Goal: Task Accomplishment & Management: Complete application form

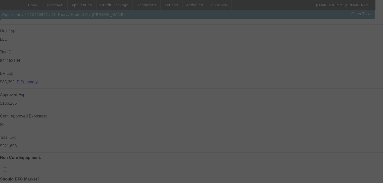
scroll to position [161, 0]
select select "0.1"
select select "2"
select select "0"
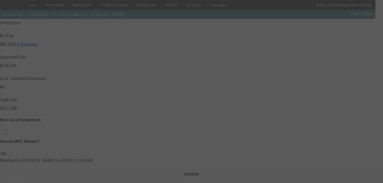
select select "6"
select select "0"
select select "2"
select select "0"
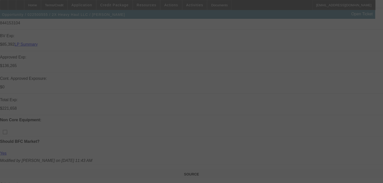
select select "6"
select select "0"
select select "2"
select select "0"
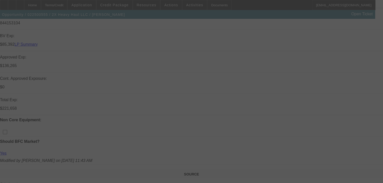
select select "6"
select select "0"
select select "2"
select select "0"
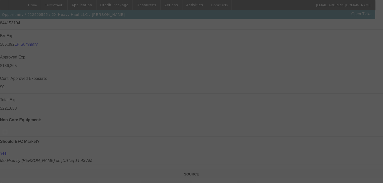
select select "6"
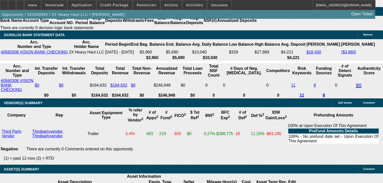
scroll to position [986, 0]
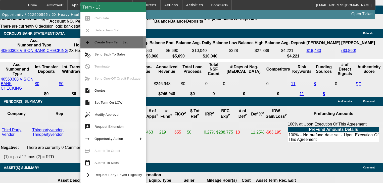
click at [86, 46] on button "add Create New Term Set" at bounding box center [113, 42] width 66 height 12
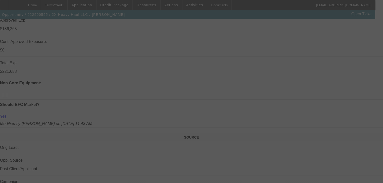
scroll to position [201, 0]
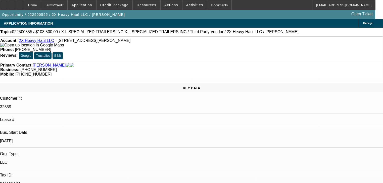
select select "0.1"
select select "2"
select select "0"
select select "6"
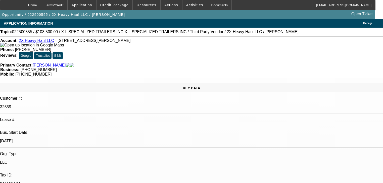
select select "0.1"
select select "2"
select select "0"
select select "6"
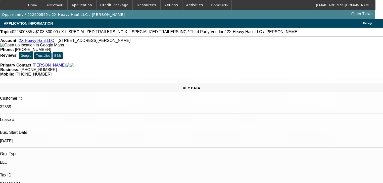
select select "0"
select select "2"
select select "0"
select select "6"
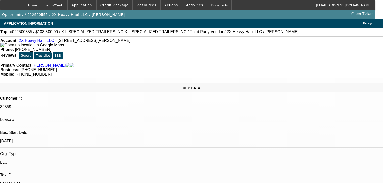
select select "0"
select select "2"
select select "0"
select select "6"
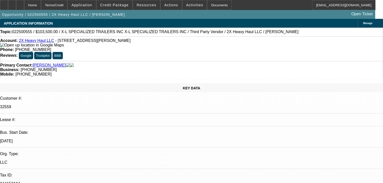
scroll to position [1029, 0]
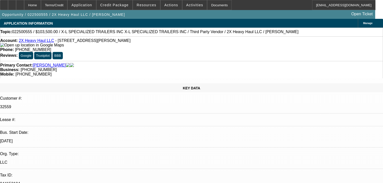
radio input "true"
type textarea "Leaf, Unifi, Then invoice then first common."
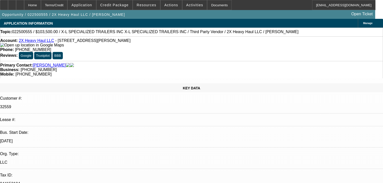
radio input "true"
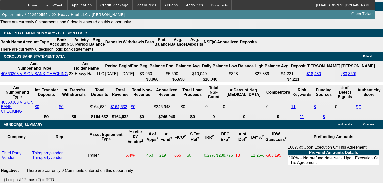
scroll to position [960, 0]
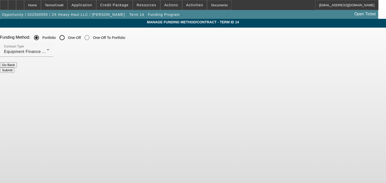
click at [56, 35] on div "Portfolio" at bounding box center [43, 38] width 25 height 10
click at [67, 38] on input "One-Off" at bounding box center [62, 38] width 10 height 10
radio input "true"
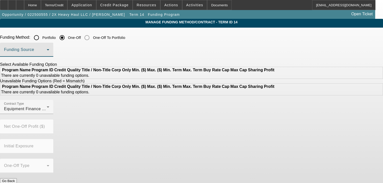
click at [47, 52] on span at bounding box center [25, 52] width 43 height 6
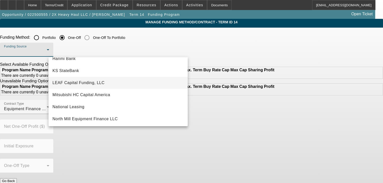
scroll to position [101, 0]
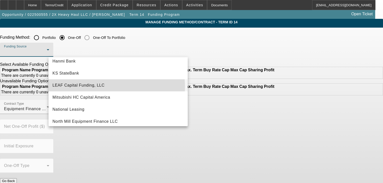
click at [99, 87] on span "LEAF Capital Funding, LLC" at bounding box center [79, 85] width 52 height 6
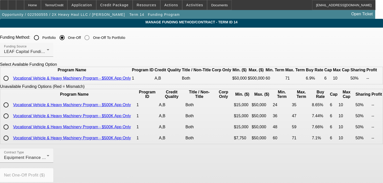
click at [11, 83] on input "radio" at bounding box center [6, 78] width 10 height 10
radio input "true"
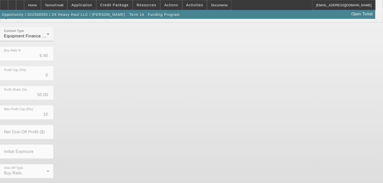
scroll to position [129, 0]
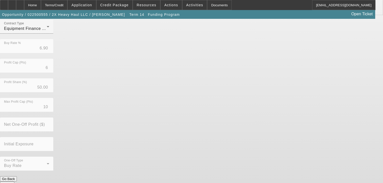
click at [14, 182] on button "Submit" at bounding box center [7, 184] width 14 height 5
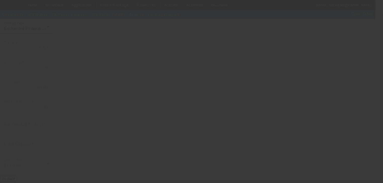
radio input "true"
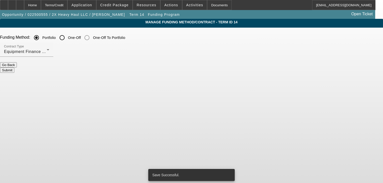
scroll to position [0, 0]
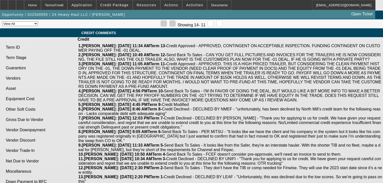
select select "0.1"
select select "2"
select select "0"
select select "6"
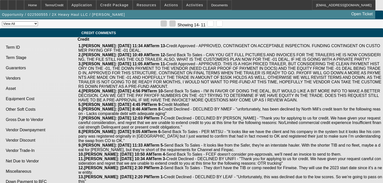
select select "0.1"
select select "2"
select select "0"
select select "6"
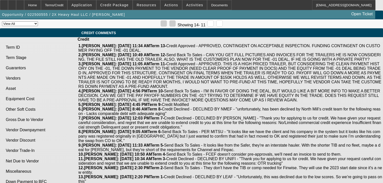
select select "0"
select select "2"
select select "0"
select select "6"
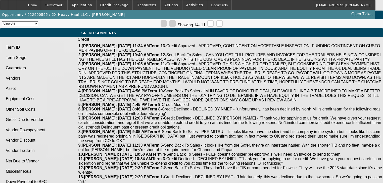
select select "0"
select select "2"
select select "0"
select select "6"
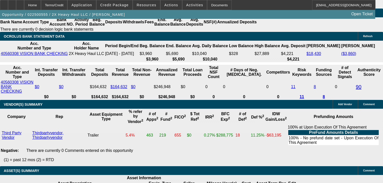
scroll to position [976, 0]
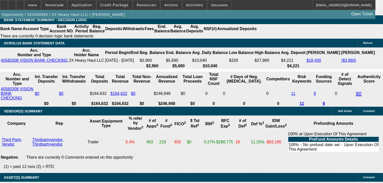
select select "1"
type input "UNKNOWN"
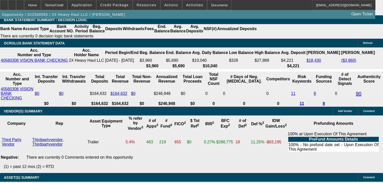
type input "1"
type input "$1,769.20"
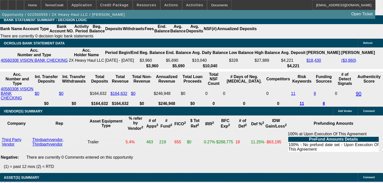
type input "$3,538.40"
type input "10"
type input "$2,199.07"
type input "$4,398.14"
type input "10"
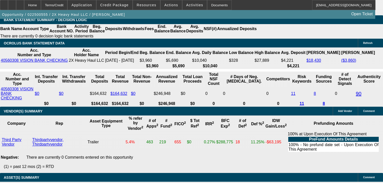
type input "$0.00"
select select "0"
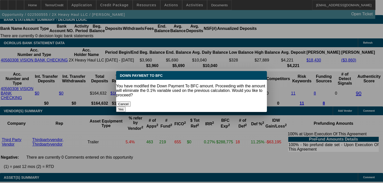
scroll to position [0, 0]
click at [126, 107] on button "Yes" at bounding box center [121, 109] width 10 height 5
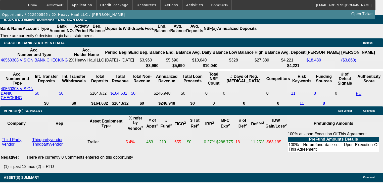
type input "$0.00"
type input "$2,443.41"
type input "$4,886.82"
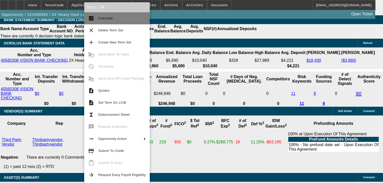
click at [106, 21] on button "calculate Calculate" at bounding box center [117, 18] width 66 height 12
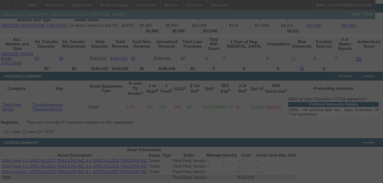
scroll to position [1016, 0]
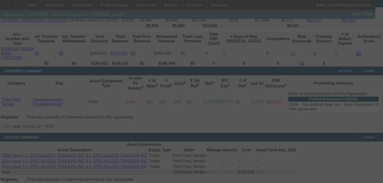
select select "0"
select select "2"
select select "0"
select select "6"
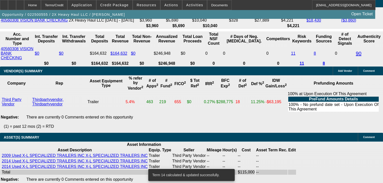
select select "0"
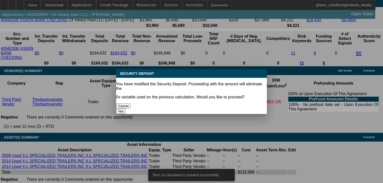
scroll to position [0, 0]
click at [126, 109] on button "Yes" at bounding box center [121, 111] width 10 height 5
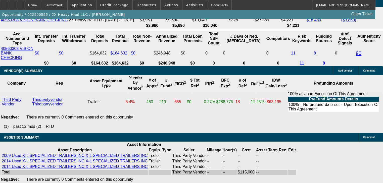
type input "$0.00"
type input "UNKNOWN"
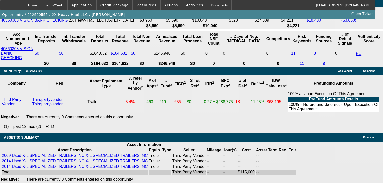
scroll to position [956, 0]
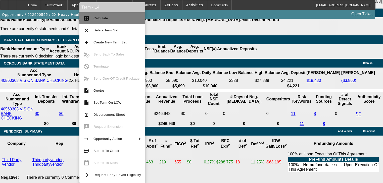
click at [112, 16] on span "Calculate" at bounding box center [118, 18] width 48 height 6
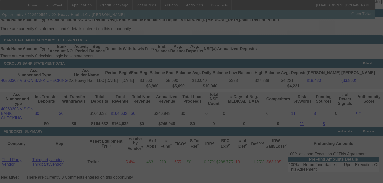
scroll to position [950, 0]
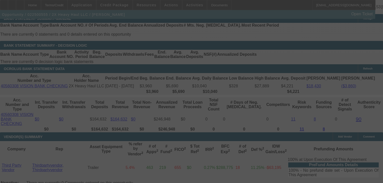
select select "0"
select select "6"
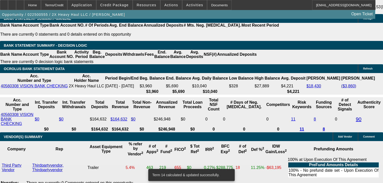
scroll to position [1042, 0]
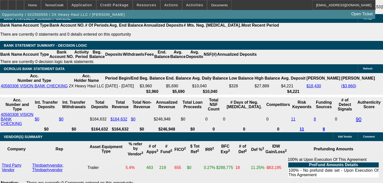
scroll to position [881, 0]
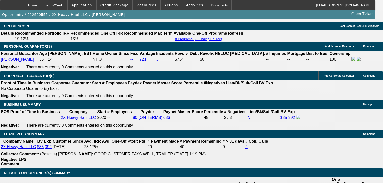
scroll to position [749, 0]
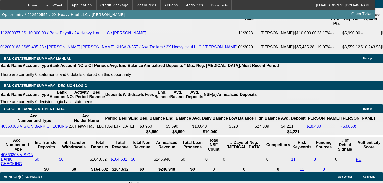
scroll to position [981, 0]
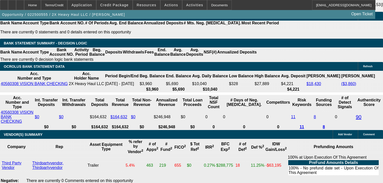
scroll to position [950, 0]
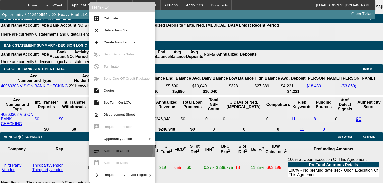
click at [115, 149] on span "Submit To Credit" at bounding box center [117, 151] width 26 height 4
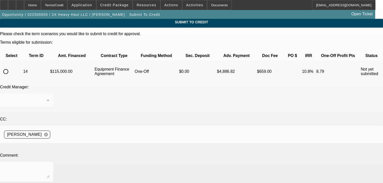
click at [11, 67] on input "radio" at bounding box center [6, 72] width 10 height 10
radio input "true"
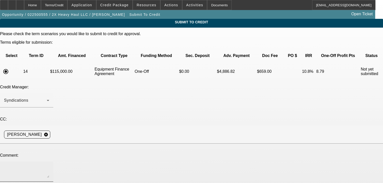
click at [49, 166] on textarea at bounding box center [26, 172] width 45 height 12
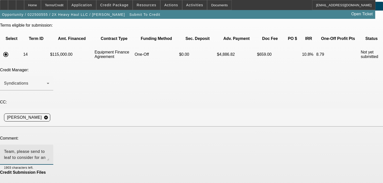
scroll to position [30, 0]
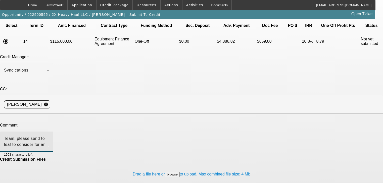
type textarea "Team, please send to leaf to consider for an approval at this much lower dollar…"
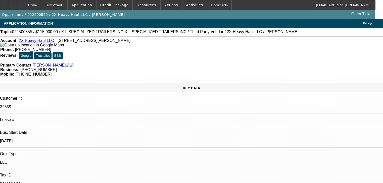
select select "0"
select select "6"
select select "0.1"
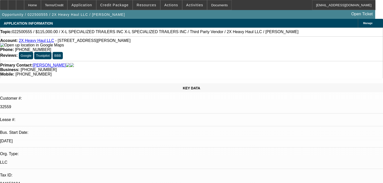
select select "2"
select select "0"
select select "6"
select select "0"
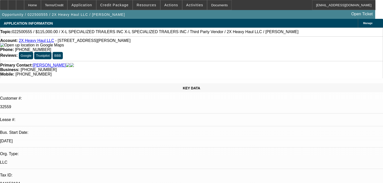
select select "2"
select select "0"
select select "6"
select select "0"
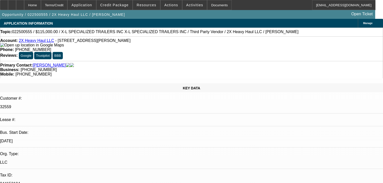
select select "2"
select select "0"
select select "6"
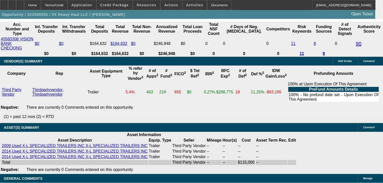
scroll to position [986, 0]
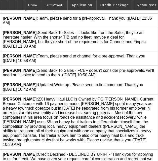
scroll to position [463, 0]
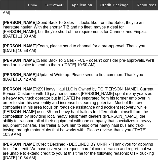
drag, startPoint x: 37, startPoint y: 82, endPoint x: 38, endPoint y: 124, distance: 42.0
click at [38, 124] on span "Workman, Taylor: 2X Heavy Haul LLC is Owned by PG Daniel Beggs. Current Beacon …" at bounding box center [78, 112] width 150 height 50
copy span ": 2X Heavy Haul LLC is Owned by PG Daniel Beggs. Current Beacon Customer with 1…"
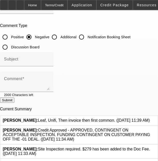
scroll to position [0, 0]
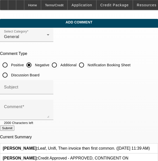
click at [54, 63] on input "Additional" at bounding box center [54, 65] width 10 height 10
radio input "true"
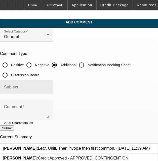
click at [49, 85] on div "Subject" at bounding box center [26, 87] width 45 height 14
type input "Write Up"
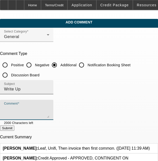
paste textarea ": 2X Heavy Haul LLC is Owned by PG Daniel Beggs. Current Beacon Customer with 1…"
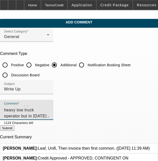
type textarea "2X Heavy Haul LLC is Owned by PG [PERSON_NAME]. Current Beacon Customer with 20…"
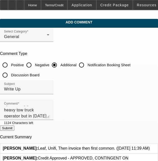
click at [14, 129] on button "Submit" at bounding box center [7, 127] width 14 height 5
radio input "true"
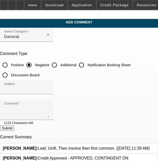
scroll to position [0, 0]
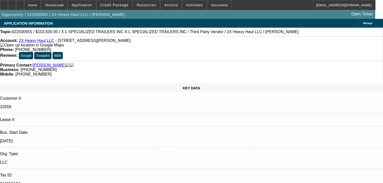
select select "0"
select select "6"
select select "0"
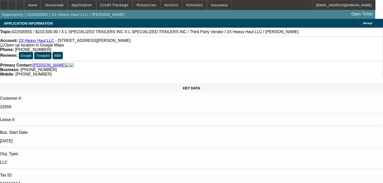
select select "0"
select select "6"
select select "0.1"
select select "2"
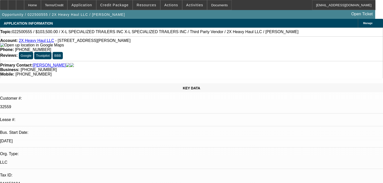
select select "2"
select select "0"
select select "6"
select select "0"
select select "2"
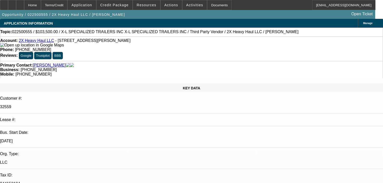
select select "2"
select select "0"
select select "6"
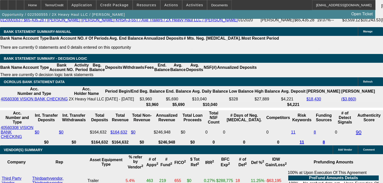
scroll to position [945, 0]
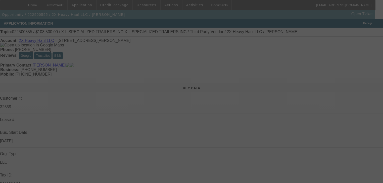
select select "0"
select select "6"
select select "0"
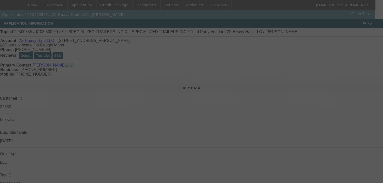
select select "0"
select select "6"
select select "0.1"
select select "2"
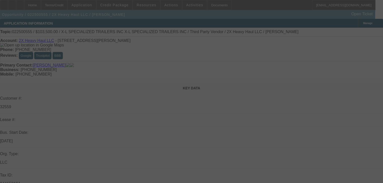
select select "2"
select select "0"
select select "6"
select select "0"
select select "2"
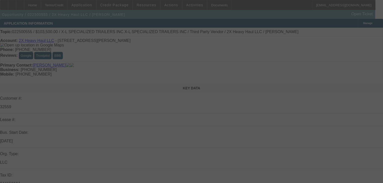
select select "2"
select select "0"
select select "6"
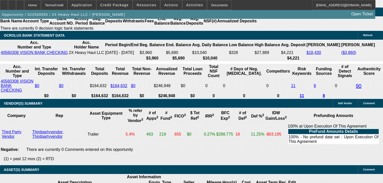
scroll to position [986, 0]
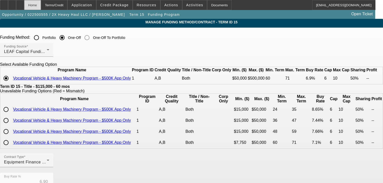
click at [41, 8] on div "Home" at bounding box center [32, 5] width 17 height 10
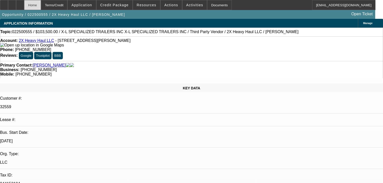
select select "0"
select select "6"
select select "0"
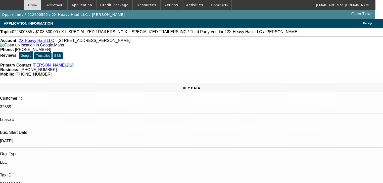
select select "0"
select select "6"
select select "0.1"
select select "2"
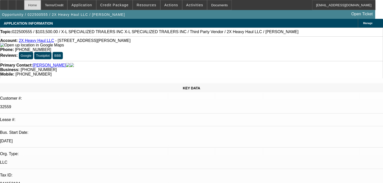
select select "2"
select select "0"
select select "6"
select select "0"
select select "2"
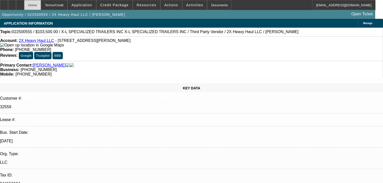
select select "2"
select select "0"
select select "6"
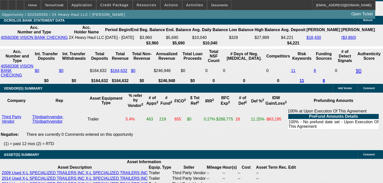
scroll to position [986, 0]
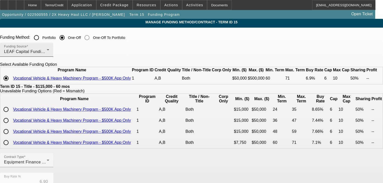
click at [56, 51] on span "LEAF Capital Funding, LLC" at bounding box center [30, 52] width 52 height 4
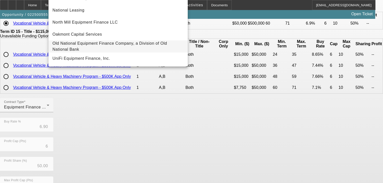
scroll to position [60, 0]
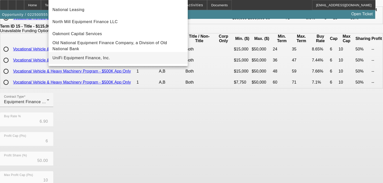
click at [98, 59] on span "UniFi Equipment Finance, Inc." at bounding box center [82, 58] width 58 height 6
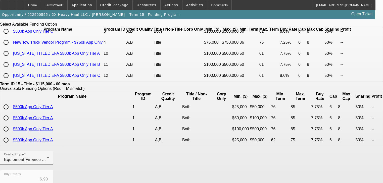
scroll to position [20, 0]
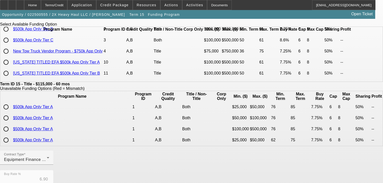
click at [11, 45] on input "radio" at bounding box center [6, 40] width 10 height 10
radio input "true"
type input "8.60"
type input "8"
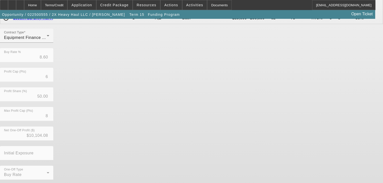
scroll to position [163, 0]
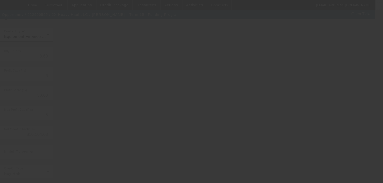
type input "6.90"
type input "10"
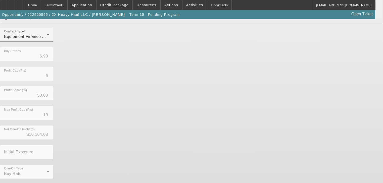
scroll to position [0, 0]
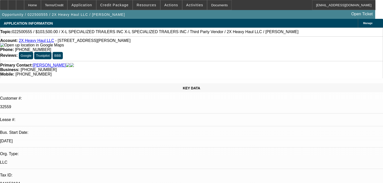
select select "0"
select select "6"
select select "0"
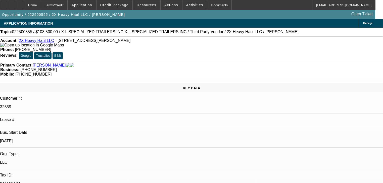
select select "0"
select select "6"
select select "0.1"
select select "2"
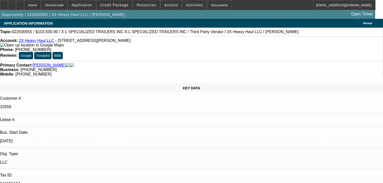
select select "2"
select select "0"
select select "6"
select select "0"
select select "2"
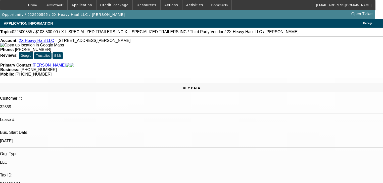
select select "2"
select select "0"
select select "6"
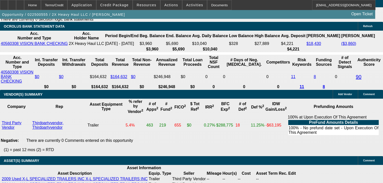
scroll to position [986, 0]
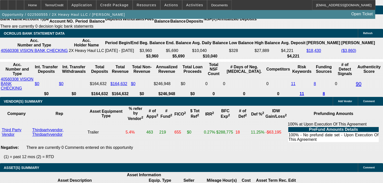
click at [316, 64] on button "reply_all Reply All" at bounding box center [318, 66] width 32 height 12
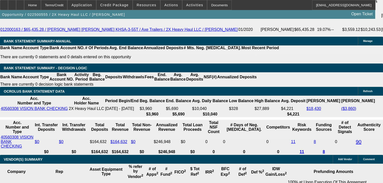
scroll to position [925, 0]
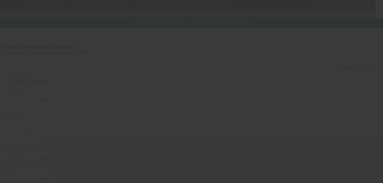
type input "$115,000.00"
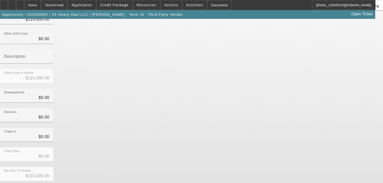
scroll to position [66, 0]
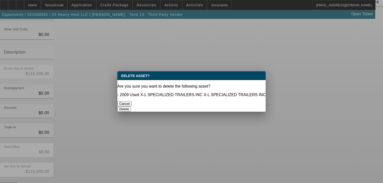
scroll to position [0, 0]
drag, startPoint x: 241, startPoint y: 102, endPoint x: 239, endPoint y: 104, distance: 2.7
click at [131, 107] on button "Delete" at bounding box center [124, 109] width 14 height 5
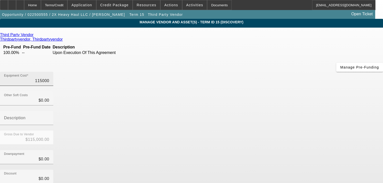
click at [49, 78] on input "115000" at bounding box center [26, 81] width 45 height 6
type input "1"
type input "$1.00"
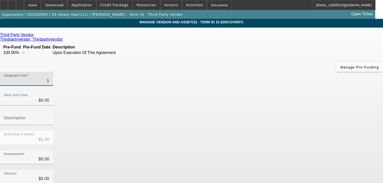
type input "10"
type input "$10.00"
type input "100"
type input "$100.00"
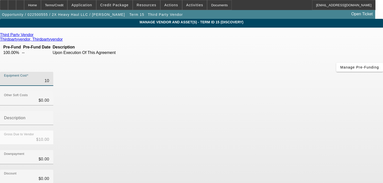
type input "$100.00"
type input "1000"
type input "$1,000.00"
type input "10000"
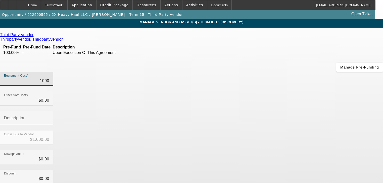
type input "$10,000.00"
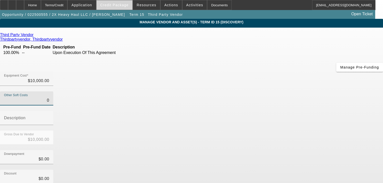
type input "$0.00"
click at [123, 6] on span "Credit Package" at bounding box center [114, 5] width 28 height 4
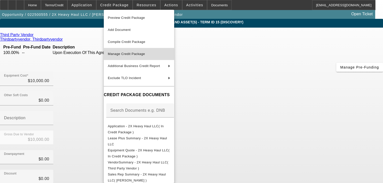
click at [141, 56] on span "Manage Credit Package" at bounding box center [139, 54] width 62 height 6
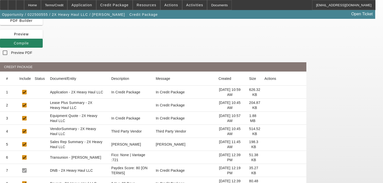
scroll to position [40, 0]
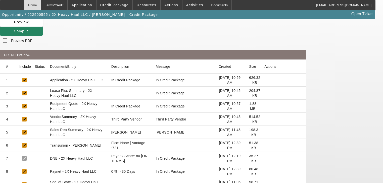
click at [41, 7] on div "Home" at bounding box center [32, 5] width 17 height 10
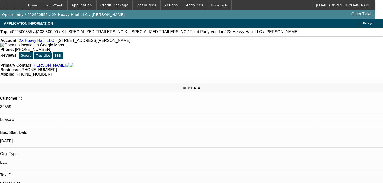
select select "0"
select select "6"
select select "0"
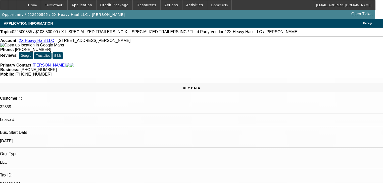
select select "0"
select select "6"
select select "0.1"
select select "2"
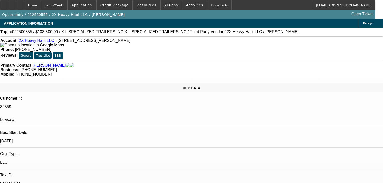
select select "2"
select select "0"
select select "6"
select select "0"
select select "2"
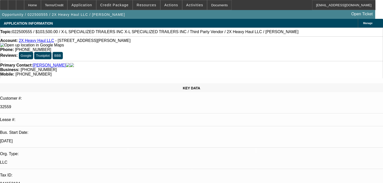
select select "2"
select select "0"
select select "6"
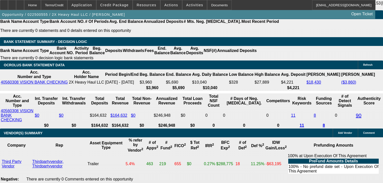
scroll to position [934, 0]
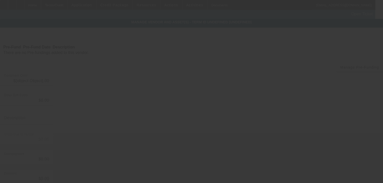
type input "$115,000.00"
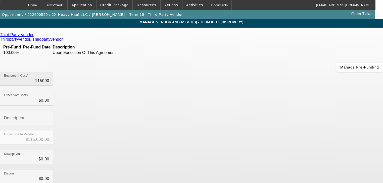
click at [49, 78] on input "115000" at bounding box center [26, 81] width 45 height 6
type input "1"
type input "$1.00"
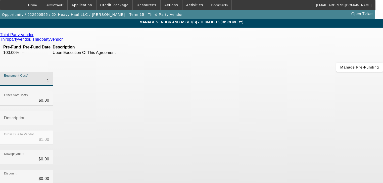
type input "10"
type input "$10.00"
type input "100"
type input "$100.00"
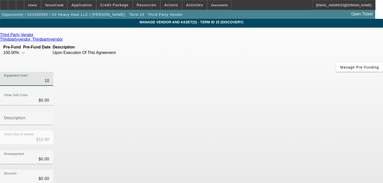
type input "$100.00"
type input "1000"
type input "$1,000.00"
type input "10000"
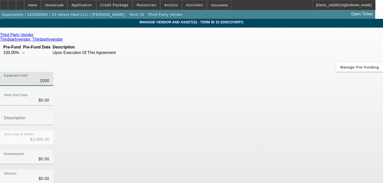
type input "$10,000.00"
type input "100000"
type input "$100,000.00"
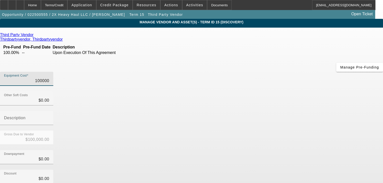
type input "$100,000.00"
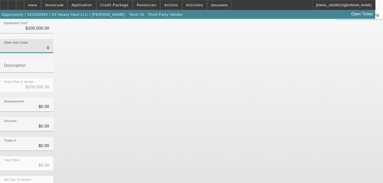
scroll to position [59, 0]
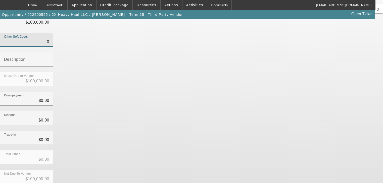
type input "$0.00"
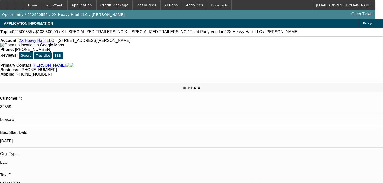
select select "0"
select select "6"
select select "0"
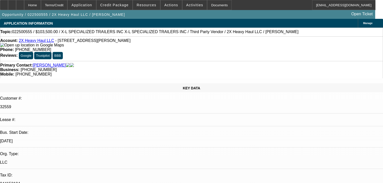
select select "0"
select select "6"
select select "0.1"
select select "2"
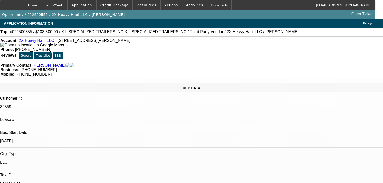
select select "2"
select select "0"
select select "6"
select select "0"
select select "2"
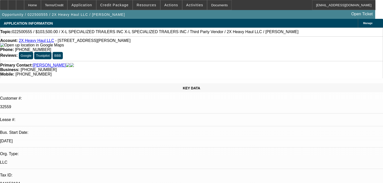
select select "2"
select select "0"
select select "6"
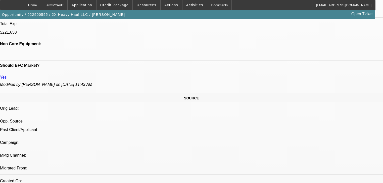
scroll to position [261, 0]
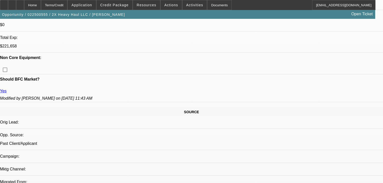
scroll to position [141, 0]
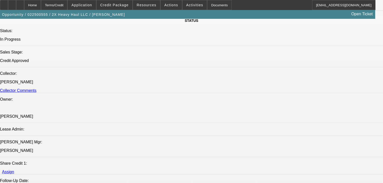
scroll to position [583, 0]
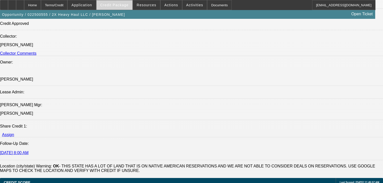
click at [116, 5] on span "Credit Package" at bounding box center [114, 5] width 28 height 4
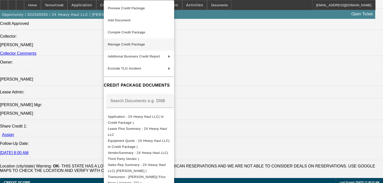
click at [126, 43] on span "Manage Credit Package" at bounding box center [126, 44] width 37 height 4
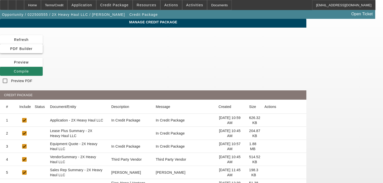
click at [32, 47] on span "PDF Builder" at bounding box center [21, 49] width 22 height 4
click at [29, 69] on span "Compile" at bounding box center [21, 71] width 15 height 4
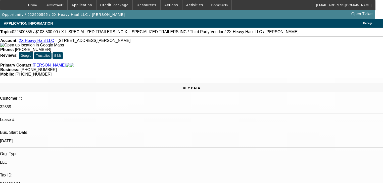
select select "0"
select select "6"
select select "0"
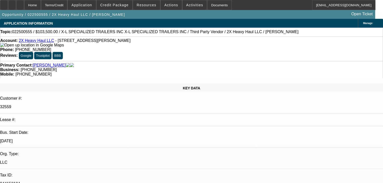
select select "0"
select select "6"
select select "0.1"
select select "2"
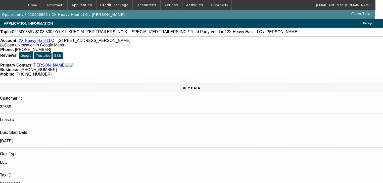
select select "2"
select select "0"
select select "6"
select select "0"
select select "2"
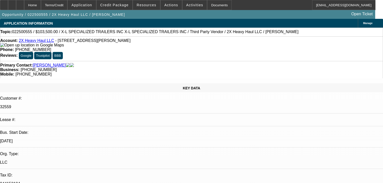
select select "2"
select select "0"
select select "6"
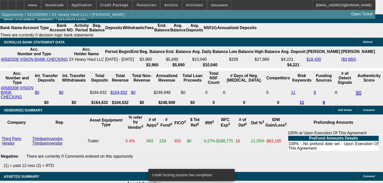
scroll to position [975, 0]
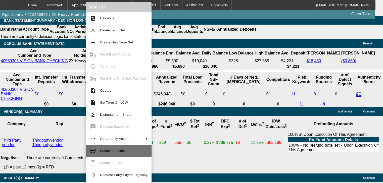
click at [135, 155] on button "credit_score Submit To Credit" at bounding box center [119, 151] width 66 height 12
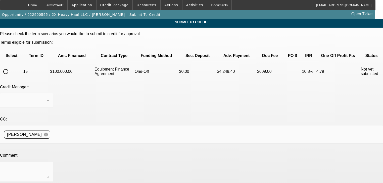
click at [11, 67] on input "radio" at bounding box center [6, 72] width 10 height 10
radio input "true"
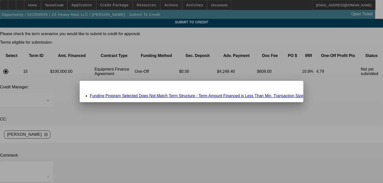
click at [116, 95] on link "Funding Program Selected Does Not Match Term Structure - Term Amount Financed i…" at bounding box center [196, 96] width 213 height 4
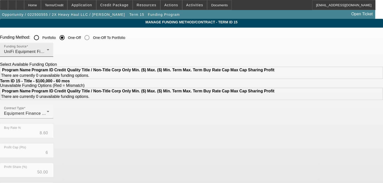
click at [49, 55] on div "Funding Source UniFi Equipment Finance, Inc." at bounding box center [26, 50] width 45 height 14
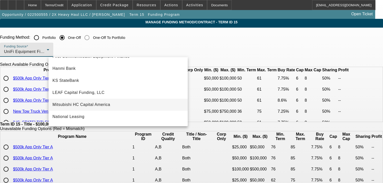
scroll to position [100, 0]
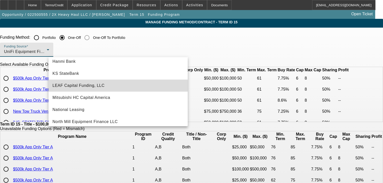
click at [133, 84] on mat-option "LEAF Capital Funding, LLC" at bounding box center [118, 86] width 139 height 12
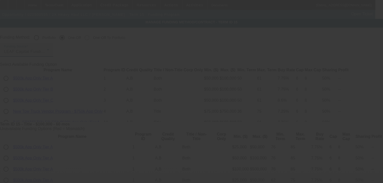
type input "6.90"
type input "10"
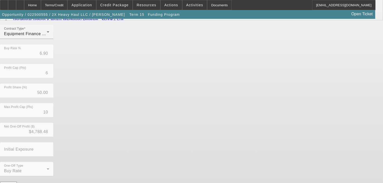
scroll to position [134, 0]
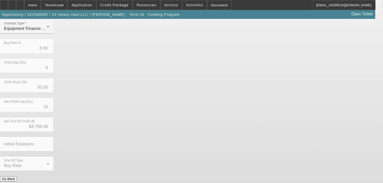
click at [14, 182] on button "Submit" at bounding box center [7, 184] width 14 height 5
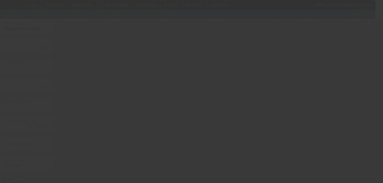
type input "8.60"
type input "8"
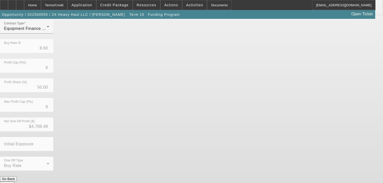
scroll to position [0, 0]
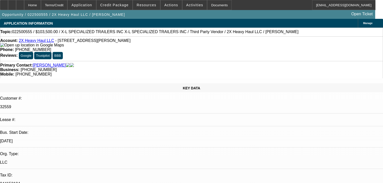
select select "0"
select select "6"
select select "0"
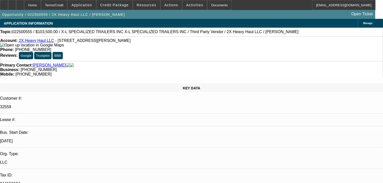
select select "0"
select select "6"
select select "0.1"
select select "2"
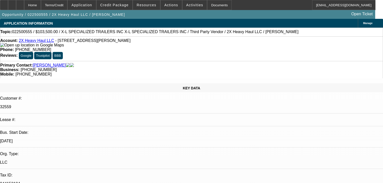
select select "2"
select select "0"
select select "6"
select select "0"
select select "2"
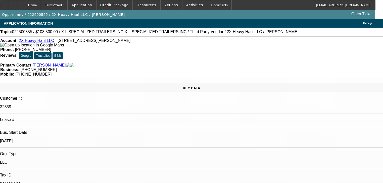
select select "2"
select select "0"
select select "6"
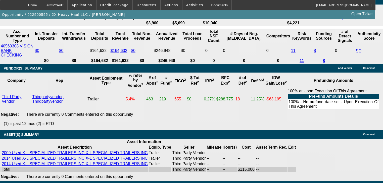
scroll to position [986, 0]
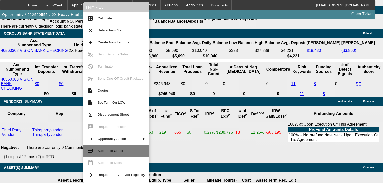
click at [118, 152] on span "Submit To Credit" at bounding box center [111, 151] width 26 height 4
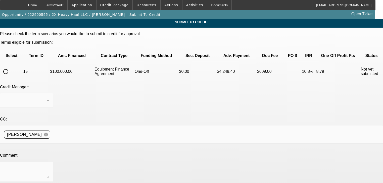
click at [11, 67] on input "radio" at bounding box center [6, 72] width 10 height 10
radio input "true"
click at [41, 7] on div "Home" at bounding box center [32, 5] width 17 height 10
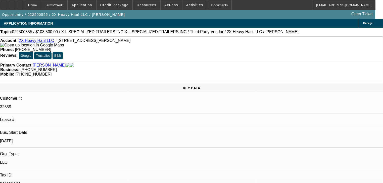
select select "0"
select select "6"
select select "0"
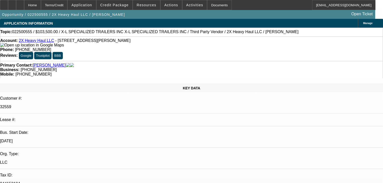
select select "0"
select select "6"
select select "0.1"
select select "2"
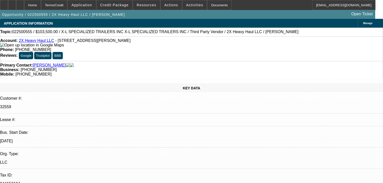
select select "2"
select select "0"
select select "6"
select select "0"
select select "2"
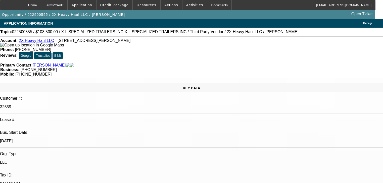
select select "2"
select select "0"
select select "6"
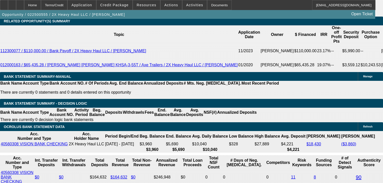
scroll to position [986, 0]
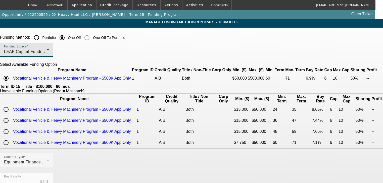
click at [47, 55] on div "LEAF Capital Funding, LLC" at bounding box center [25, 52] width 43 height 6
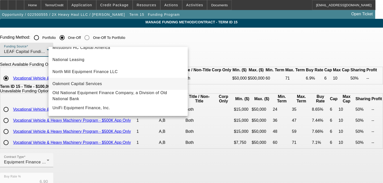
scroll to position [60, 0]
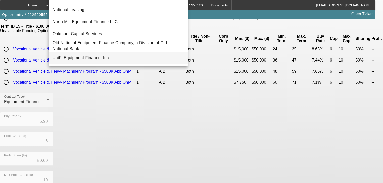
drag, startPoint x: 131, startPoint y: 64, endPoint x: 131, endPoint y: 60, distance: 4.3
click at [131, 60] on div "- Select Appropriate Funding Source - AVTech Capital Channel Partners Capital L…" at bounding box center [118, 31] width 139 height 69
click at [131, 60] on mat-option "UniFi Equipment Finance, Inc." at bounding box center [118, 58] width 139 height 12
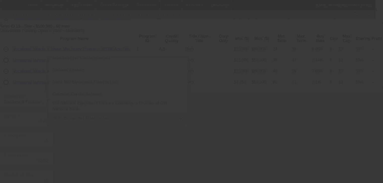
scroll to position [0, 0]
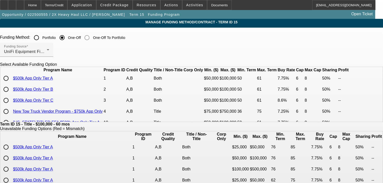
click at [11, 106] on input "radio" at bounding box center [6, 101] width 10 height 10
radio input "true"
type input "8.60"
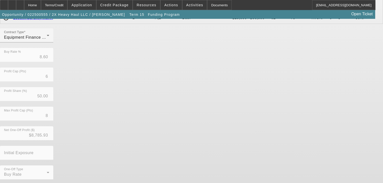
scroll to position [163, 0]
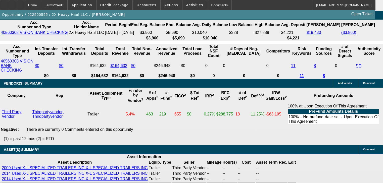
scroll to position [1006, 0]
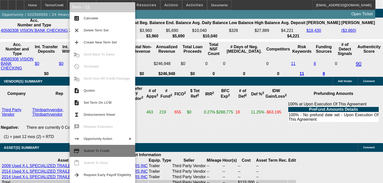
click at [115, 152] on span "Submit To Credit" at bounding box center [108, 151] width 48 height 6
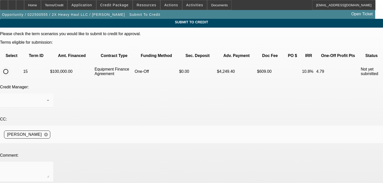
click at [11, 67] on input "radio" at bounding box center [6, 72] width 10 height 10
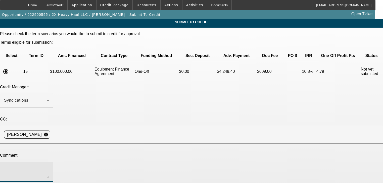
click at [49, 166] on textarea at bounding box center [26, 172] width 45 height 12
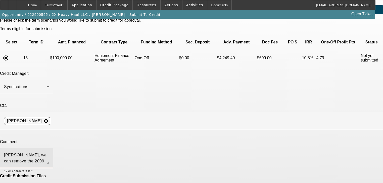
scroll to position [30, 0]
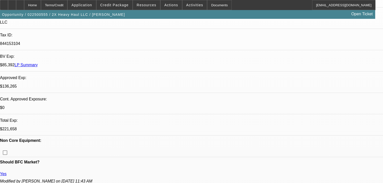
scroll to position [141, 0]
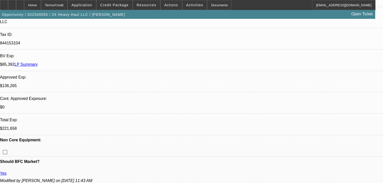
scroll to position [925, 0]
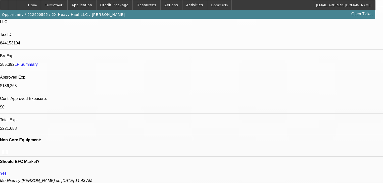
scroll to position [865, 0]
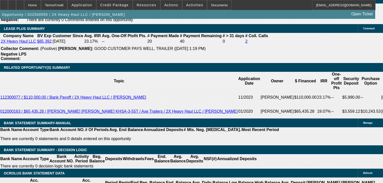
scroll to position [925, 0]
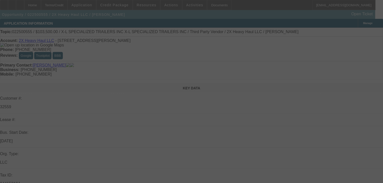
select select "0"
select select "6"
select select "0"
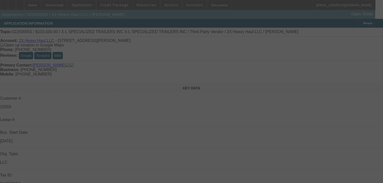
select select "0"
select select "6"
select select "0"
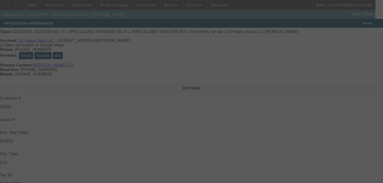
select select "0"
select select "6"
select select "0.1"
select select "2"
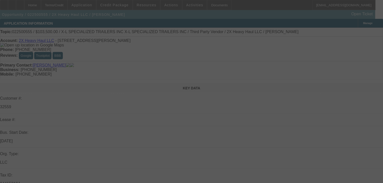
select select "0"
select select "6"
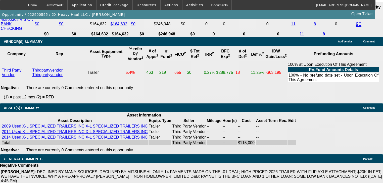
scroll to position [1046, 0]
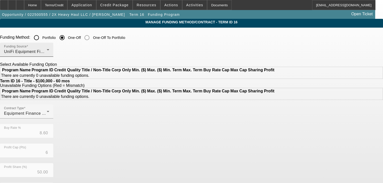
click at [49, 46] on div "Funding Source UniFi Equipment Finance, Inc." at bounding box center [26, 50] width 45 height 14
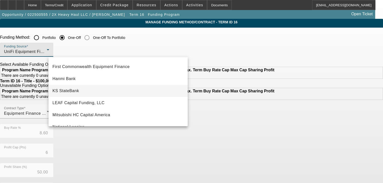
scroll to position [80, 0]
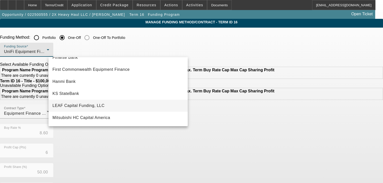
click at [105, 103] on mat-option "LEAF Capital Funding, LLC" at bounding box center [118, 106] width 139 height 12
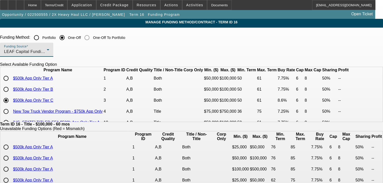
type input "6.90"
type input "10"
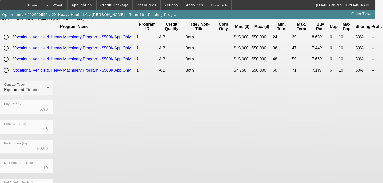
scroll to position [134, 0]
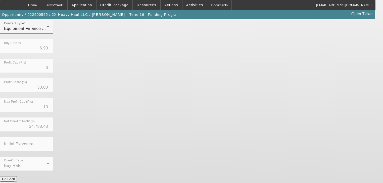
click at [14, 182] on button "Submit" at bounding box center [7, 184] width 14 height 5
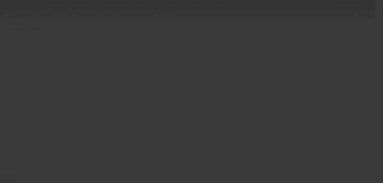
type input "8.60"
type input "8"
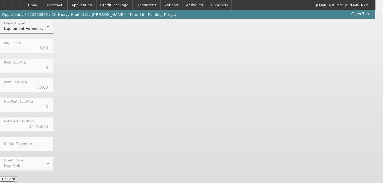
scroll to position [0, 0]
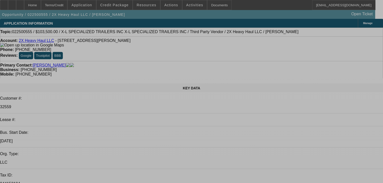
select select "0"
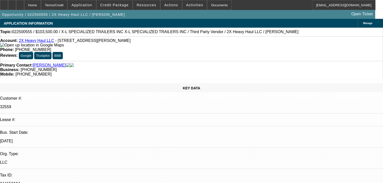
select select "0"
select select "6"
select select "0"
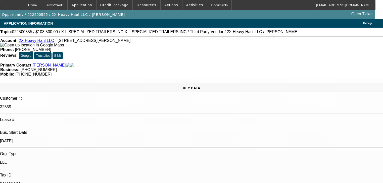
select select "6"
select select "0"
select select "6"
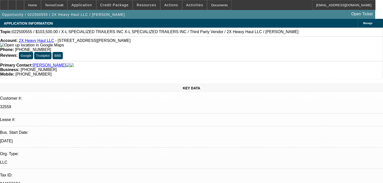
select select "0.1"
select select "2"
select select "0"
select select "6"
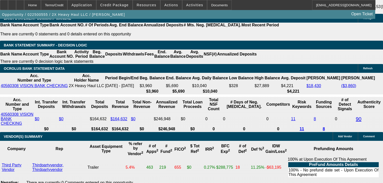
scroll to position [945, 0]
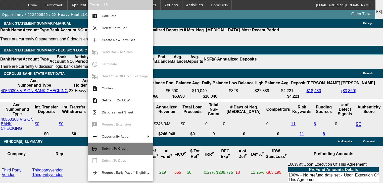
click at [113, 153] on button "credit_score Submit To Credit" at bounding box center [121, 149] width 66 height 12
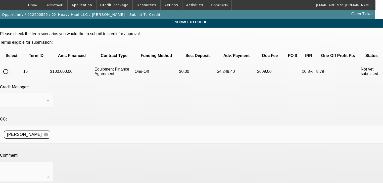
click at [11, 67] on input "radio" at bounding box center [6, 72] width 10 height 10
radio input "true"
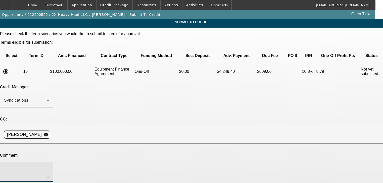
click at [49, 166] on textarea at bounding box center [26, 172] width 45 height 12
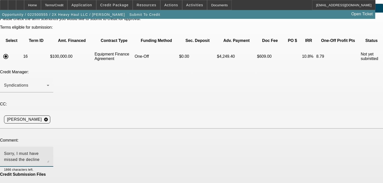
scroll to position [30, 0]
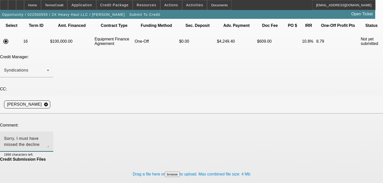
type textarea "Sorry, I must have missed the decline notes last time per unifi. With the updat…"
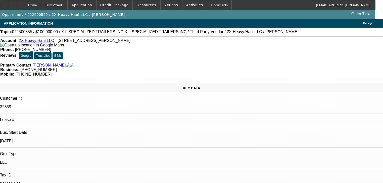
select select "0"
select select "6"
select select "0"
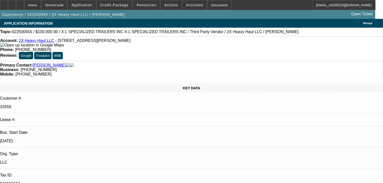
select select "0"
select select "6"
select select "0"
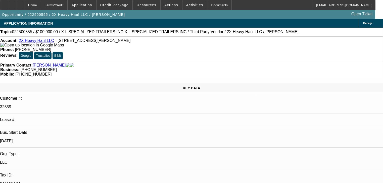
select select "0"
select select "6"
select select "0.1"
select select "2"
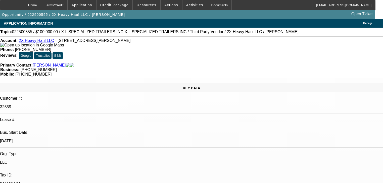
select select "0"
select select "6"
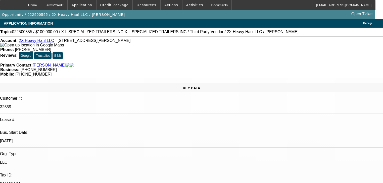
scroll to position [845, 0]
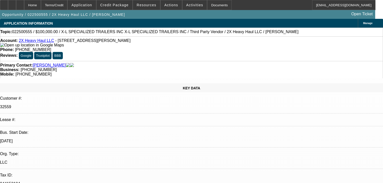
select select "0"
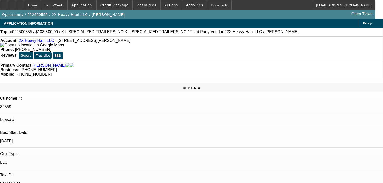
select select "0"
select select "6"
select select "0"
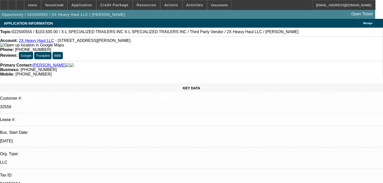
select select "0"
select select "6"
select select "0"
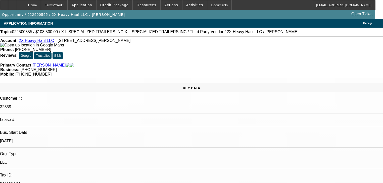
select select "6"
select select "0"
select select "6"
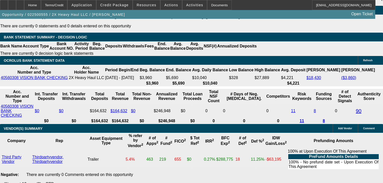
scroll to position [965, 0]
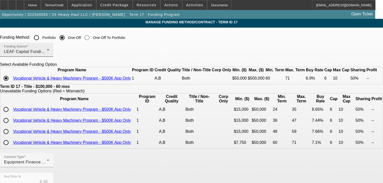
click at [47, 55] on div "LEAF Capital Funding, LLC" at bounding box center [25, 52] width 43 height 6
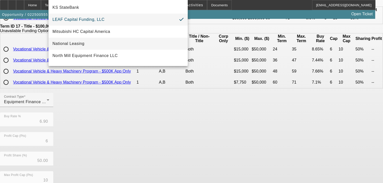
scroll to position [102, 0]
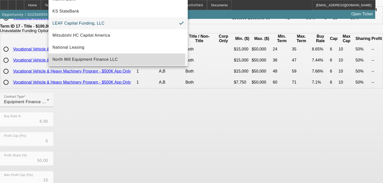
click at [112, 58] on span "North Mill Equipment Finance LLC" at bounding box center [85, 60] width 65 height 6
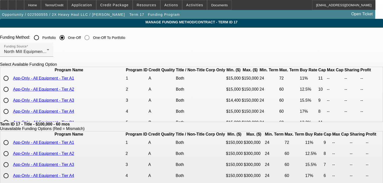
click at [11, 95] on input "radio" at bounding box center [6, 89] width 10 height 10
radio input "true"
type input "12.50"
type input "10"
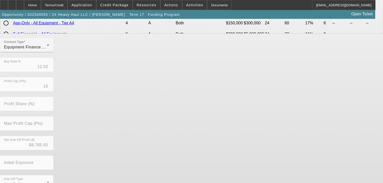
scroll to position [163, 0]
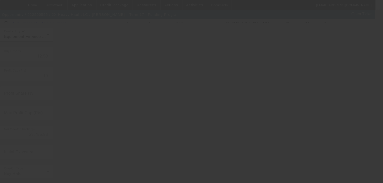
type input "6.90"
type input "6"
type input "50.00"
type input "10"
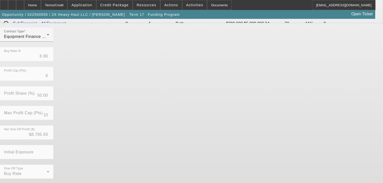
scroll to position [0, 0]
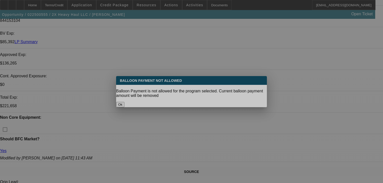
select select "0"
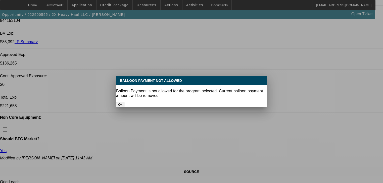
select select "0"
select select "6"
select select "0"
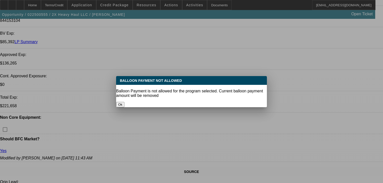
select select "0"
select select "6"
select select "0"
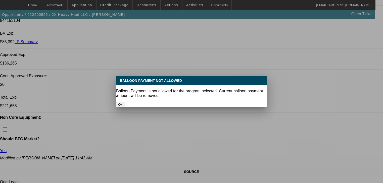
select select "6"
select select "0"
select select "6"
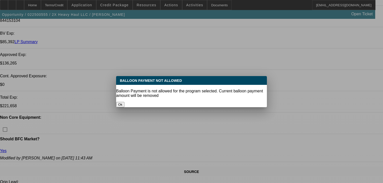
click at [187, 109] on div at bounding box center [191, 91] width 383 height 183
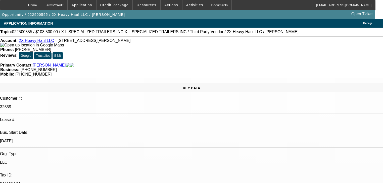
scroll to position [583, 0]
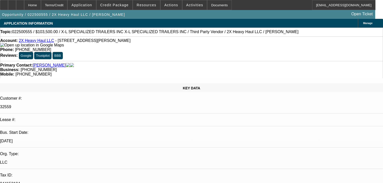
drag, startPoint x: 317, startPoint y: 73, endPoint x: 317, endPoint y: 67, distance: 6.0
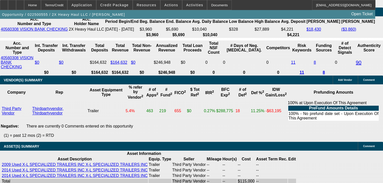
scroll to position [1006, 0]
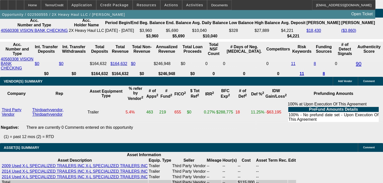
type input "UNKNOWN"
type input "1"
type input "$1,709.37"
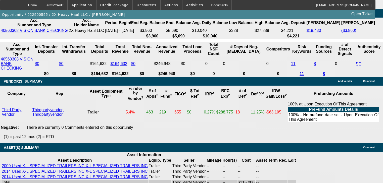
type input "14"
type input "$2,326.83"
type input "14"
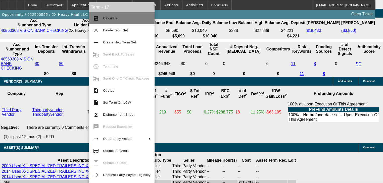
click at [115, 19] on span "Calculate" at bounding box center [110, 18] width 15 height 4
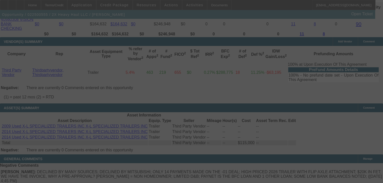
scroll to position [1046, 0]
select select "0"
select select "6"
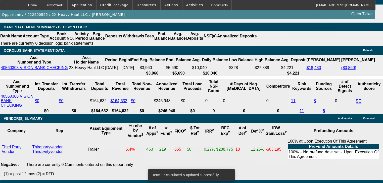
scroll to position [945, 0]
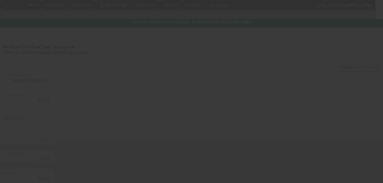
type input "$100,000.00"
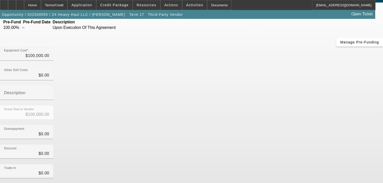
scroll to position [59, 0]
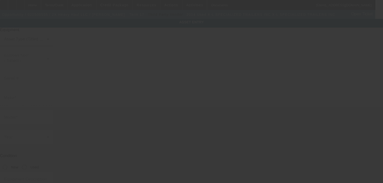
type input "4U3S02921ELO14280"
type input "X-L SPECIALIZED TRAILERS INC"
radio input "true"
type textarea "two axel jeep"
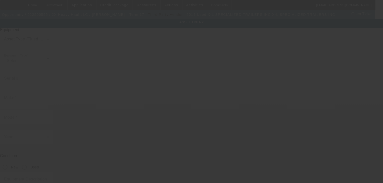
type input "346691 E Highway 62"
type input "Meeker"
type input "74855"
type input "Lincoln"
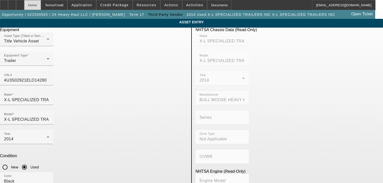
click at [41, 5] on div "Home" at bounding box center [32, 5] width 17 height 10
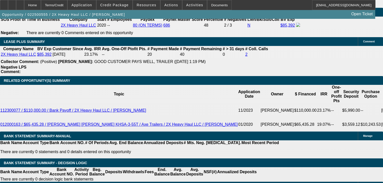
select select "0"
select select "6"
select select "0"
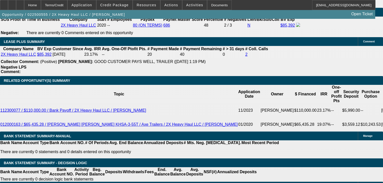
select select "0"
select select "6"
select select "0"
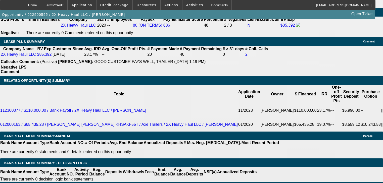
select select "0"
select select "6"
select select "0"
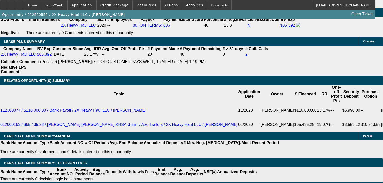
select select "6"
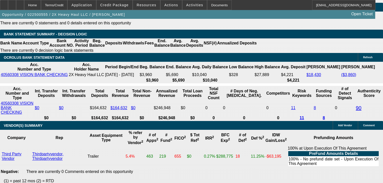
scroll to position [945, 0]
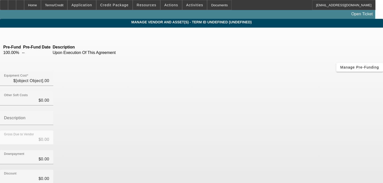
type input "$100,000.00"
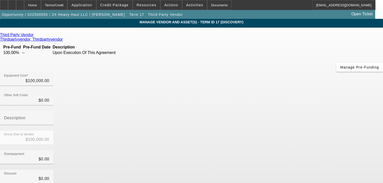
click at [81, 37] on div "Third Party Vendor" at bounding box center [191, 35] width 383 height 5
click at [35, 36] on icon at bounding box center [35, 35] width 0 height 4
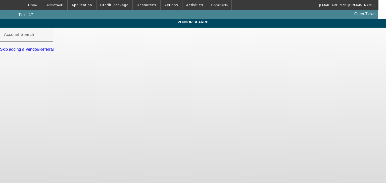
click at [49, 36] on div "Account Search" at bounding box center [26, 35] width 45 height 14
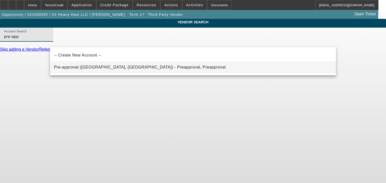
click at [94, 67] on span "Pre-approval (Northbrook, IL) - Preapproval, Preapproval" at bounding box center [140, 67] width 172 height 4
type input "Pre-approval (Northbrook, IL) - Preapproval, Preapproval"
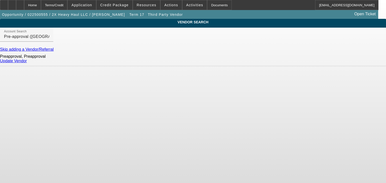
click at [27, 63] on link "Update Vendor" at bounding box center [13, 61] width 27 height 4
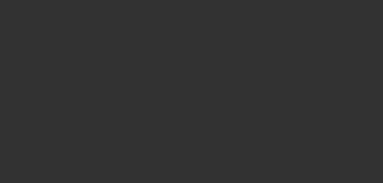
type input "$100,000.00"
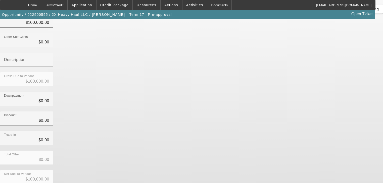
scroll to position [59, 0]
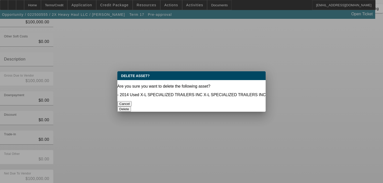
scroll to position [0, 0]
click at [131, 107] on button "Delete" at bounding box center [124, 109] width 14 height 5
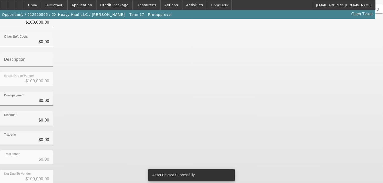
scroll to position [51, 0]
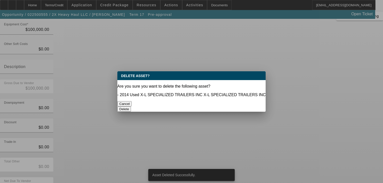
click at [330, 174] on div at bounding box center [191, 91] width 383 height 183
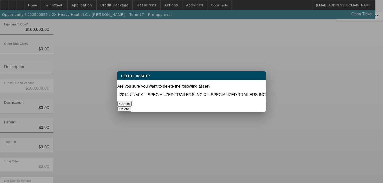
click at [131, 107] on button "Delete" at bounding box center [124, 109] width 14 height 5
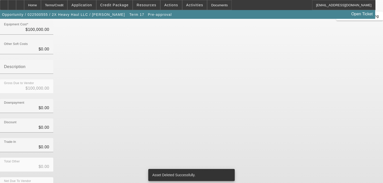
scroll to position [49, 0]
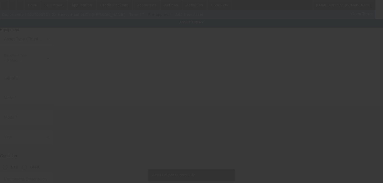
type input "346691 E Highway 62"
type input "Meeker"
type input "74855"
type input "Lincoln"
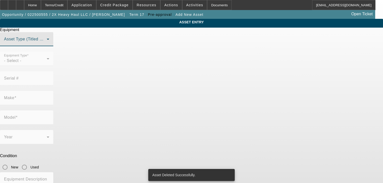
click at [47, 44] on span at bounding box center [25, 41] width 43 height 6
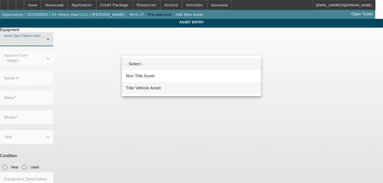
click at [146, 84] on mat-option "Title Vehicle Asset" at bounding box center [191, 88] width 139 height 12
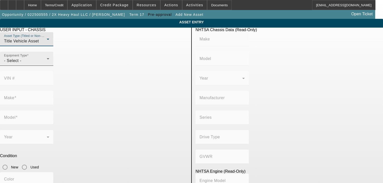
click at [47, 64] on div "- Select -" at bounding box center [25, 61] width 43 height 6
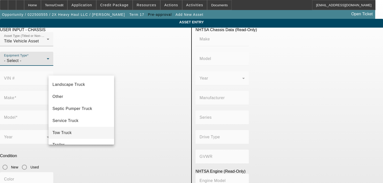
scroll to position [79, 0]
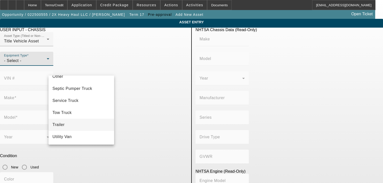
click at [78, 126] on mat-option "Trailer" at bounding box center [82, 125] width 66 height 12
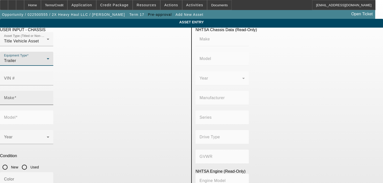
click at [49, 97] on input "Make" at bounding box center [26, 100] width 45 height 6
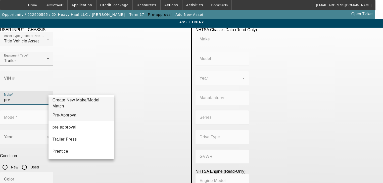
click at [87, 113] on mat-option "Pre-Approval" at bounding box center [82, 115] width 66 height 12
type input "Pre-Approval"
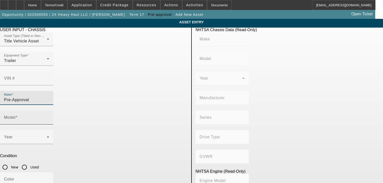
click at [49, 117] on input "Model" at bounding box center [26, 120] width 45 height 6
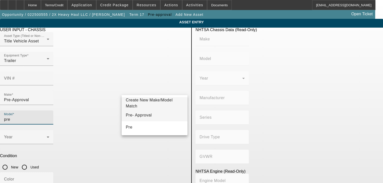
click at [144, 113] on span "Pre- Approval" at bounding box center [139, 115] width 26 height 6
type input "Pre- Approval"
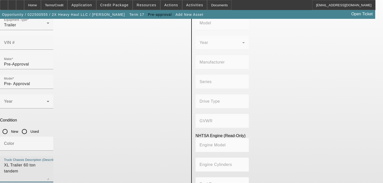
scroll to position [36, 0]
type textarea "XL Trailer 60 ton tandem"
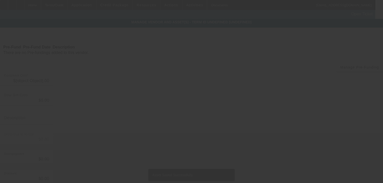
type input "$100,000.00"
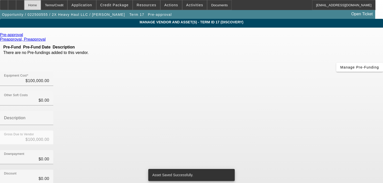
click at [41, 6] on div "Home" at bounding box center [32, 5] width 17 height 10
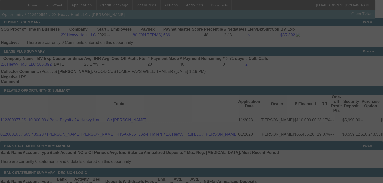
scroll to position [824, 0]
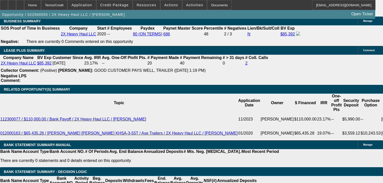
select select "0"
select select "6"
select select "0"
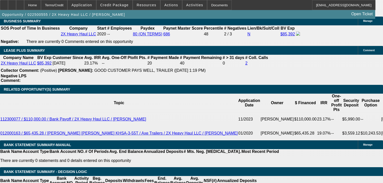
select select "0"
select select "6"
select select "0"
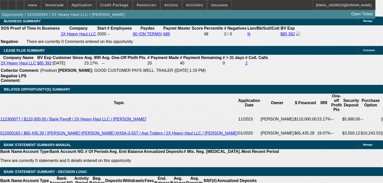
select select "0"
select select "6"
select select "0"
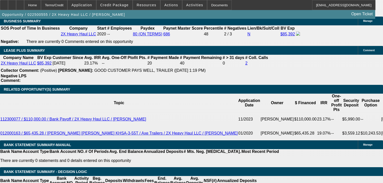
select select "6"
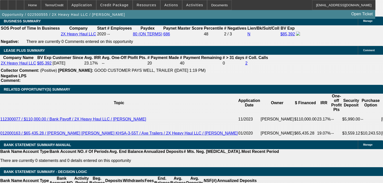
drag, startPoint x: 348, startPoint y: 149, endPoint x: 334, endPoint y: 137, distance: 18.4
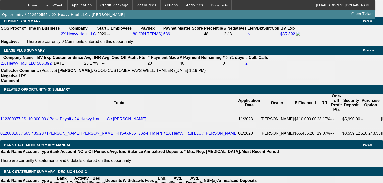
copy div ""unfortunately, has been declined by North Mill’s credit team for the following…"
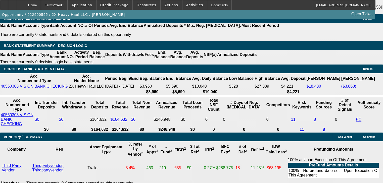
scroll to position [944, 0]
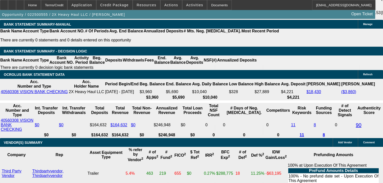
select select "0.05"
type input "$5,000.00"
type input "UNKNOWN"
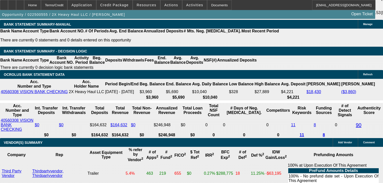
type input "$2,210.48"
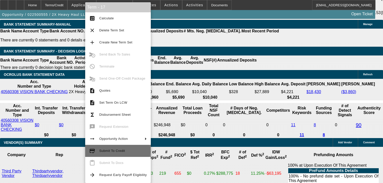
click at [117, 150] on span "Submit To Credit" at bounding box center [112, 151] width 26 height 4
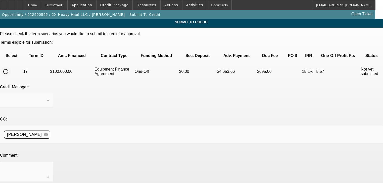
click at [11, 67] on input "radio" at bounding box center [6, 72] width 10 height 10
radio input "true"
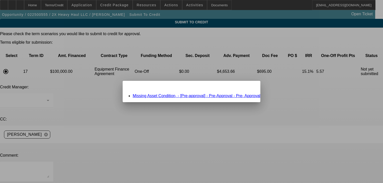
click at [159, 96] on link "Missing Asset Condition, - [Pre-approval] - Pre-Approval - Pre- Approval" at bounding box center [197, 96] width 128 height 4
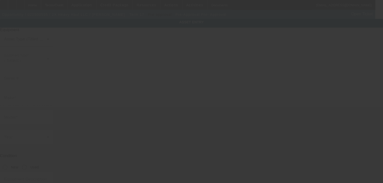
type input "Pre-Approval"
type input "Pre- Approval"
type textarea "XL Trailer 60 ton tandem"
type input "346691 E Highway 62"
type input "Meeker"
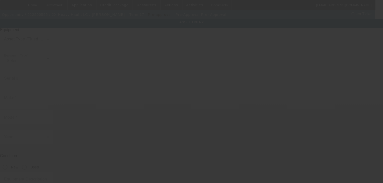
type input "74855"
type input "Lincoln"
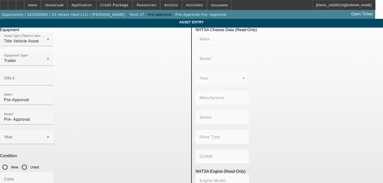
click at [29, 162] on input "Used" at bounding box center [24, 167] width 10 height 10
radio input "true"
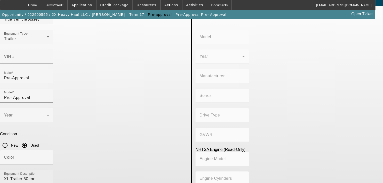
scroll to position [36, 0]
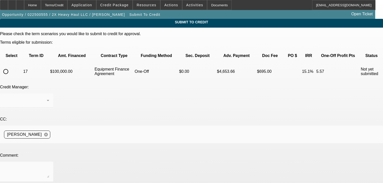
click at [11, 67] on input "radio" at bounding box center [6, 72] width 10 height 10
radio input "true"
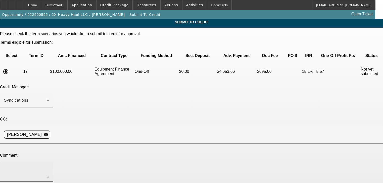
click at [49, 162] on div at bounding box center [26, 172] width 45 height 20
paste textarea ""unfortunately, has been declined by North Mill’s credit team for the following…"
click at [53, 162] on div ""unfortunately, has been declined by North Mill’s credit team for the following…" at bounding box center [26, 172] width 53 height 20
click at [49, 166] on textarea ""unfortunately, has been declined by North Mill’s credit team for the following…" at bounding box center [26, 172] width 45 height 12
click at [53, 162] on div ""unfortunately, has been declined by North Mill’s credit team for the following…" at bounding box center [26, 172] width 53 height 20
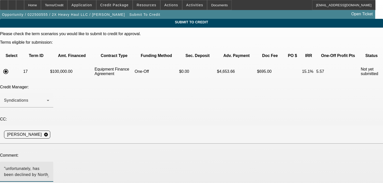
click at [49, 166] on textarea ""unfortunately, has been declined by North Mill’s credit team for the following…" at bounding box center [26, 172] width 45 height 12
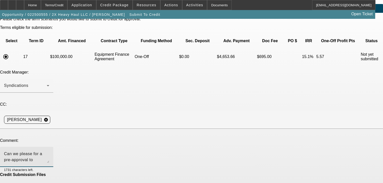
scroll to position [30, 0]
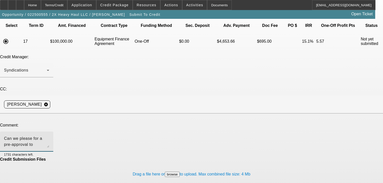
type textarea "Can we please for a pre-approval to northmill for a lower dollar amount than th…"
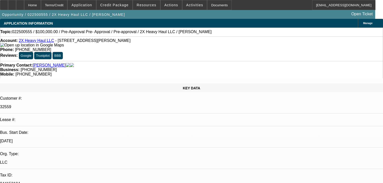
select select "0"
select select "6"
select select "0"
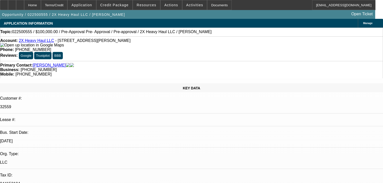
select select "0"
select select "6"
select select "0"
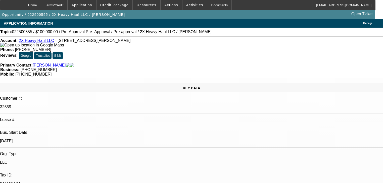
select select "0"
select select "6"
select select "0"
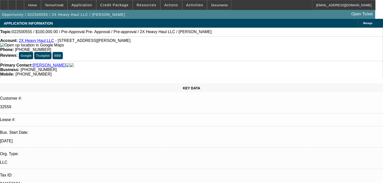
select select "6"
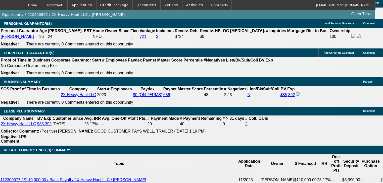
scroll to position [764, 0]
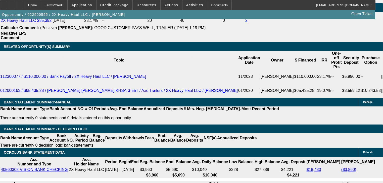
scroll to position [865, 0]
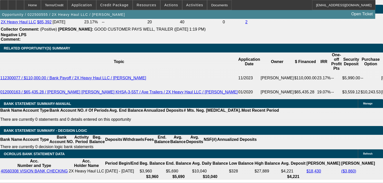
select select "0.1"
select select "2"
select select "0"
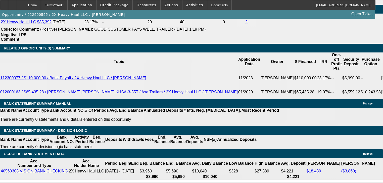
select select "6"
select select "0"
select select "2"
select select "0"
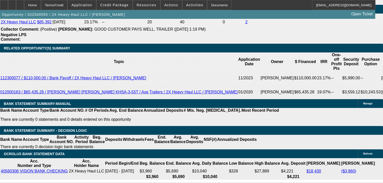
select select "6"
select select "0"
select select "2"
select select "0"
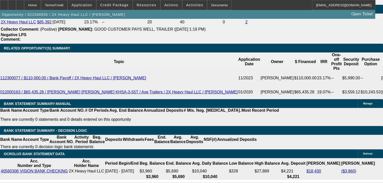
select select "6"
select select "0"
select select "2"
select select "0"
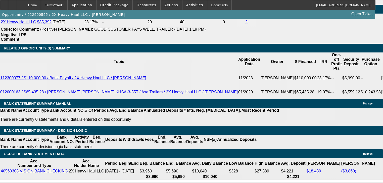
select select "6"
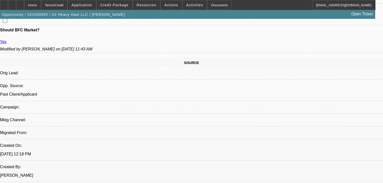
scroll to position [322, 0]
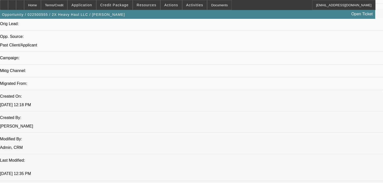
click at [119, 6] on span "Credit Package" at bounding box center [114, 5] width 28 height 4
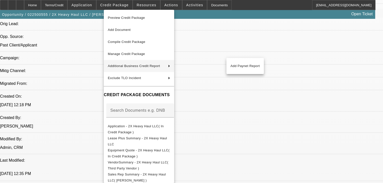
click at [139, 64] on span "Additional Business Credit Report" at bounding box center [134, 66] width 52 height 4
click at [240, 69] on span "Add Paynet Report" at bounding box center [245, 66] width 29 height 6
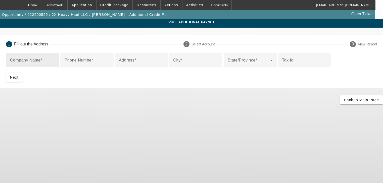
click at [55, 59] on div "Company Name" at bounding box center [32, 60] width 45 height 14
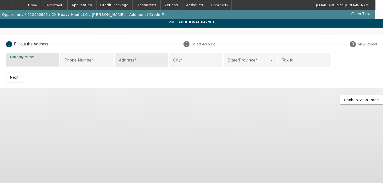
paste input "Elite Towing of Minnesota INC"
type input "Elite Towing of Minnesota INC"
click at [159, 65] on input "Address" at bounding box center [141, 62] width 45 height 6
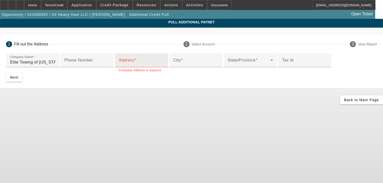
drag, startPoint x: 97, startPoint y: 99, endPoint x: 96, endPoint y: 101, distance: 2.6
click at [119, 67] on div "Address" at bounding box center [141, 60] width 45 height 14
click at [119, 65] on input "Address" at bounding box center [141, 62] width 45 height 6
type input "1"
type input "14 Acker Ste"
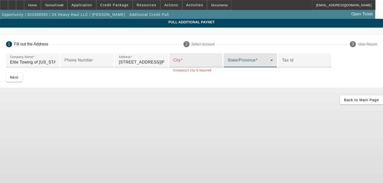
click at [173, 65] on input "City" at bounding box center [195, 62] width 45 height 6
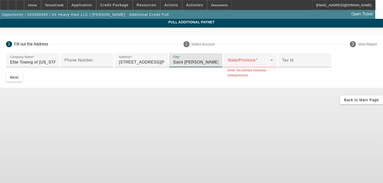
type input "Saint Paul"
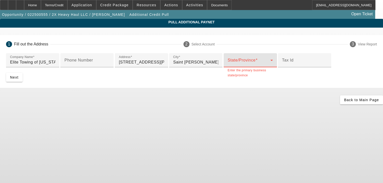
click at [228, 65] on span at bounding box center [249, 62] width 43 height 6
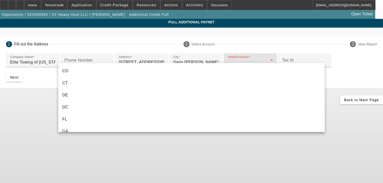
scroll to position [222, 0]
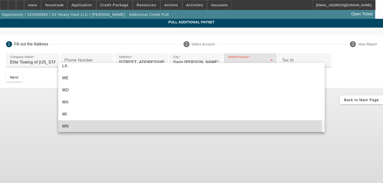
click at [105, 126] on mat-option "MN" at bounding box center [191, 126] width 266 height 12
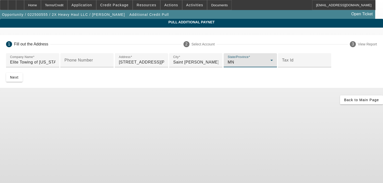
scroll to position [29, 0]
click at [23, 83] on span "submit" at bounding box center [14, 77] width 17 height 12
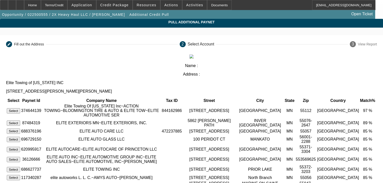
click at [20, 108] on button "Select" at bounding box center [13, 110] width 13 height 5
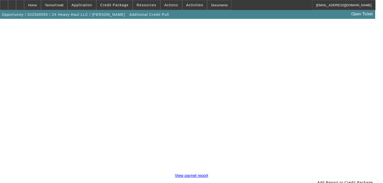
scroll to position [91, 0]
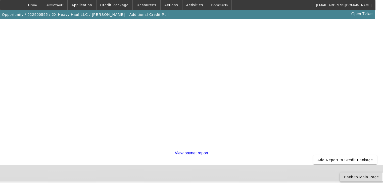
click at [344, 175] on span "Back to Main Page" at bounding box center [361, 177] width 35 height 4
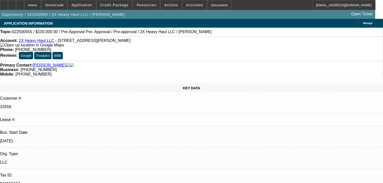
select select "0"
select select "6"
select select "0"
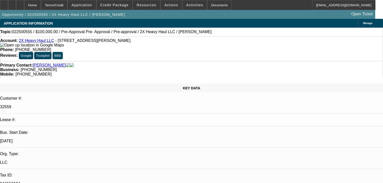
select select "0"
select select "6"
select select "0"
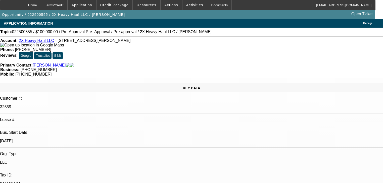
select select "0"
select select "6"
select select "0"
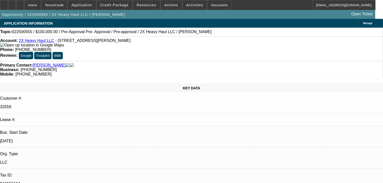
select select "6"
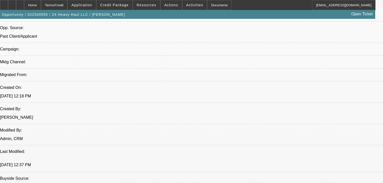
scroll to position [322, 0]
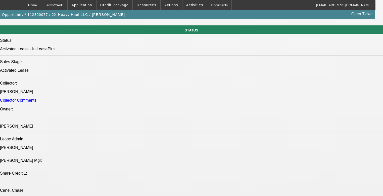
select select "0"
select select "2"
select select "0"
select select "6"
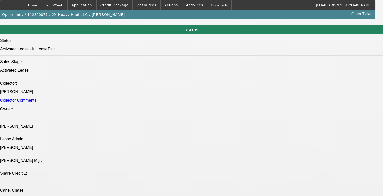
select select "0"
select select "2"
select select "0.15"
select select "16"
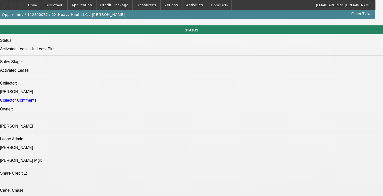
select select "0.1"
select select "0"
select select "6"
select select "0"
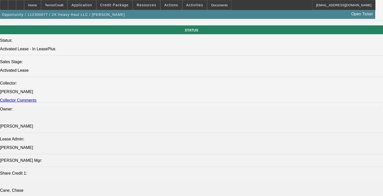
select select "2"
select select "0"
select select "6"
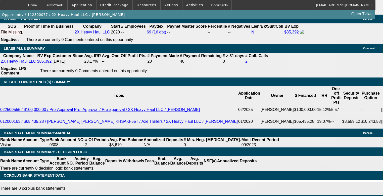
scroll to position [868, 0]
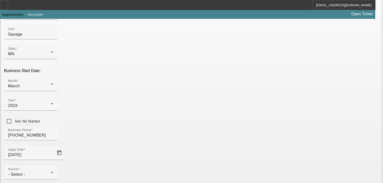
scroll to position [121, 0]
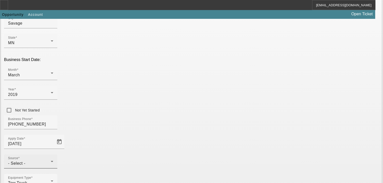
click at [53, 155] on div "Source - Select -" at bounding box center [30, 162] width 45 height 14
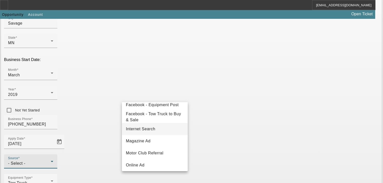
scroll to position [80, 0]
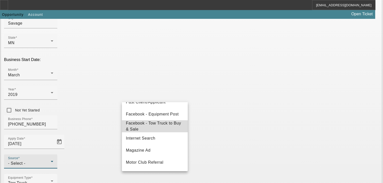
click at [157, 126] on span "Facebook - Tow Truck to Buy & Sale" at bounding box center [155, 126] width 58 height 12
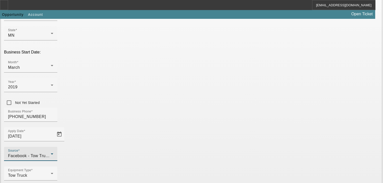
scroll to position [132, 0]
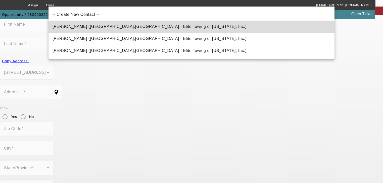
click at [84, 26] on span "[PERSON_NAME] ([GEOGRAPHIC_DATA],[GEOGRAPHIC_DATA] - Elite Towing of [US_STATE]…" at bounding box center [150, 26] width 194 height 4
type input "[PERSON_NAME] ([GEOGRAPHIC_DATA],[GEOGRAPHIC_DATA] - Elite Towing of [US_STATE]…"
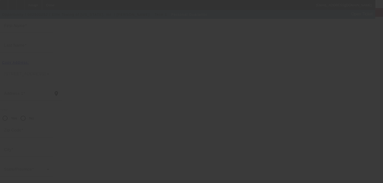
type input "[PERSON_NAME]"
type input "[STREET_ADDRESS]"
radio input "true"
type input "55346"
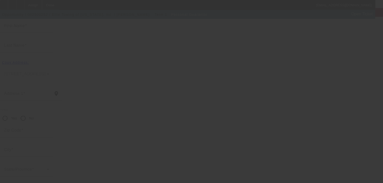
type input "Eden Prairie"
type input "[PHONE_NUMBER]"
type input "50"
type input "470-31-5357"
type input "[PERSON_NAME][EMAIL_ADDRESS][DOMAIN_NAME]"
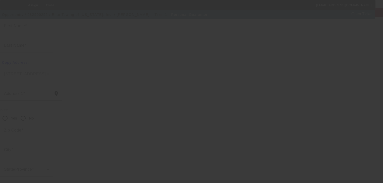
type input "[PHONE_NUMBER]"
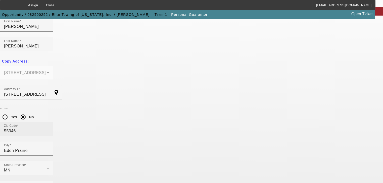
scroll to position [61, 0]
type input "66"
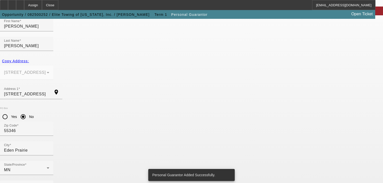
scroll to position [0, 0]
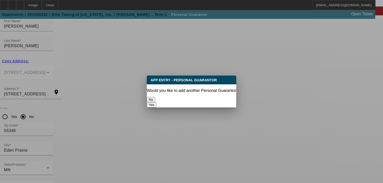
click at [156, 102] on button "Yes" at bounding box center [152, 104] width 10 height 5
radio input "false"
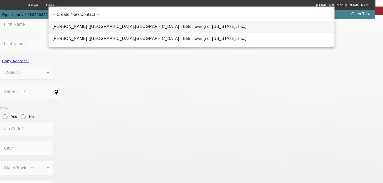
click at [150, 30] on mat-option "[PERSON_NAME] ([GEOGRAPHIC_DATA],[GEOGRAPHIC_DATA] - Elite Towing of [US_STATE]…" at bounding box center [192, 27] width 286 height 12
type input "[PERSON_NAME] ([GEOGRAPHIC_DATA],[GEOGRAPHIC_DATA] - Elite Towing of [US_STATE]…"
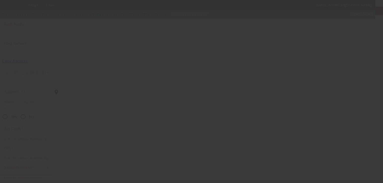
scroll to position [60, 0]
type input "[PERSON_NAME]"
type input "[STREET_ADDRESS]"
radio input "true"
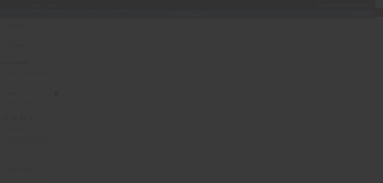
type input "55346"
type input "Eden Prairie"
type input "[PHONE_NUMBER]"
type input "50"
type input "468-29-7281"
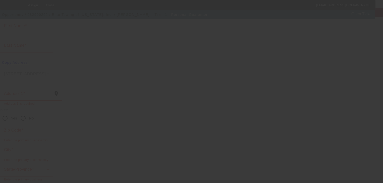
type input "[PERSON_NAME][EMAIL_ADDRESS][DOMAIN_NAME]"
type input "[PHONE_NUMBER]"
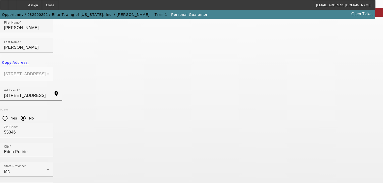
drag, startPoint x: 154, startPoint y: 138, endPoint x: 154, endPoint y: 142, distance: 3.8
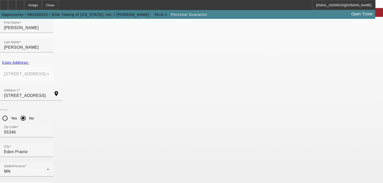
type input "50"
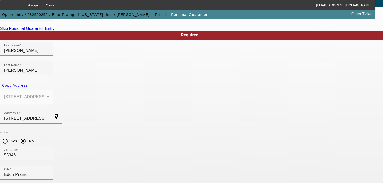
scroll to position [61, 0]
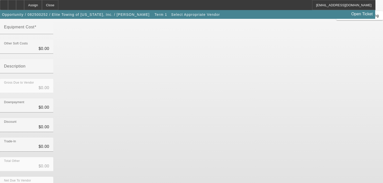
scroll to position [70, 0]
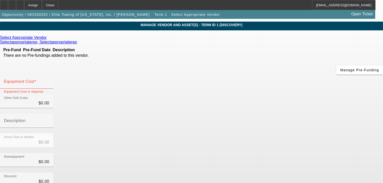
scroll to position [0, 0]
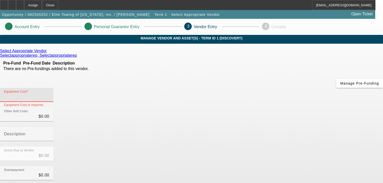
click at [49, 94] on input "Equipment Cost" at bounding box center [26, 97] width 45 height 6
type input "6"
type input "$6.00"
type input "65"
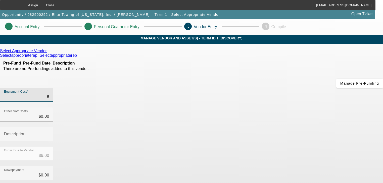
type input "$65.00"
type input "650"
type input "$650.00"
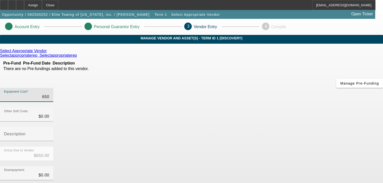
type input "6500"
type input "$6,500.00"
type input "65000"
type input "$65,000.00"
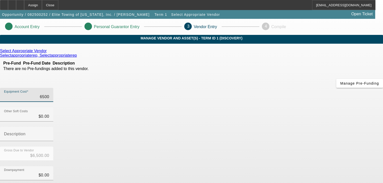
type input "$65,000.00"
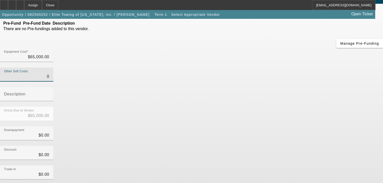
scroll to position [70, 0]
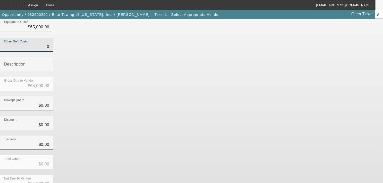
type input "$0.00"
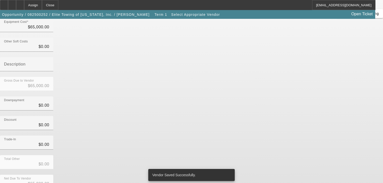
scroll to position [0, 0]
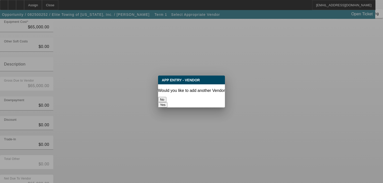
click at [166, 97] on button "No" at bounding box center [162, 99] width 8 height 5
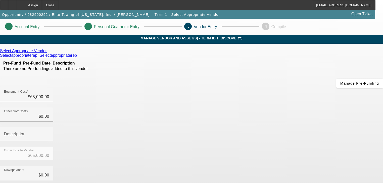
scroll to position [70, 0]
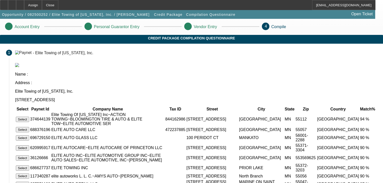
click at [29, 117] on button "Select" at bounding box center [22, 119] width 13 height 5
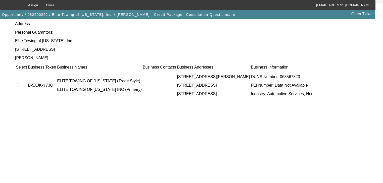
click at [20, 84] on input "checkbox" at bounding box center [18, 85] width 3 height 3
checkbox input "true"
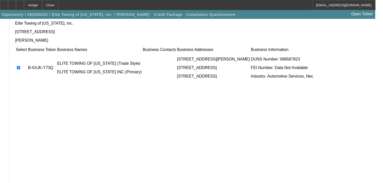
click at [297, 149] on div "Select Business Token Business Names Business Contacts Business Addresses Busin…" at bounding box center [196, 116] width 362 height 138
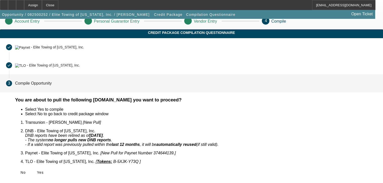
scroll to position [0, 0]
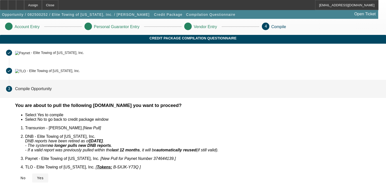
click at [44, 176] on span "Yes" at bounding box center [40, 178] width 7 height 4
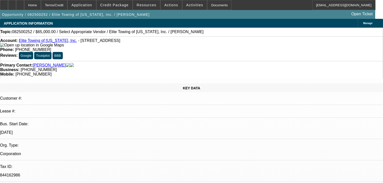
select select "0"
select select "2"
select select "0.1"
select select "4"
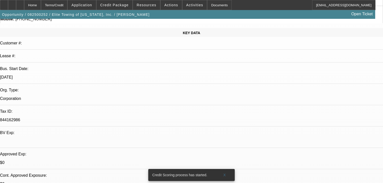
scroll to position [141, 0]
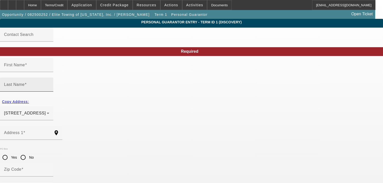
type input "[PERSON_NAME]"
type input "[STREET_ADDRESS]"
radio input "true"
type input "55346"
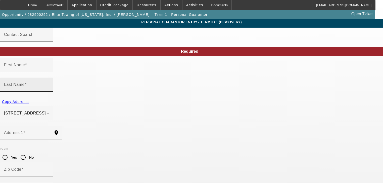
type input "Eden Prairie"
type input "[PHONE_NUMBER]"
type input "66"
type input "470-31-5357"
type input "[PERSON_NAME][EMAIL_ADDRESS][DOMAIN_NAME]"
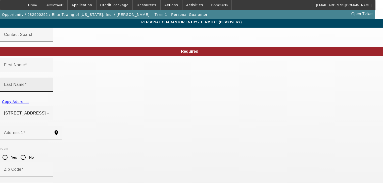
type input "[PHONE_NUMBER]"
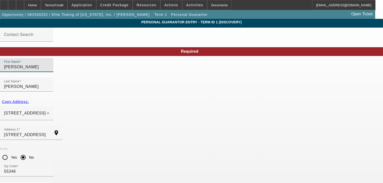
click at [49, 70] on input "[PERSON_NAME]" at bounding box center [26, 67] width 45 height 6
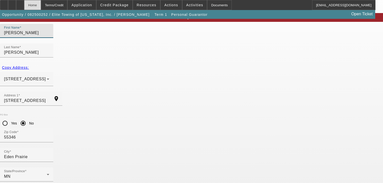
scroll to position [36, 0]
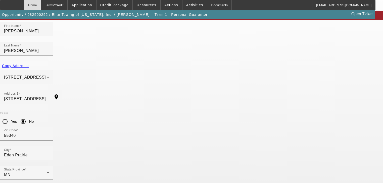
click at [40, 4] on div "Home" at bounding box center [32, 5] width 17 height 10
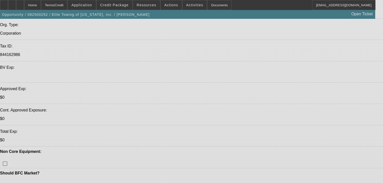
select select "0"
select select "2"
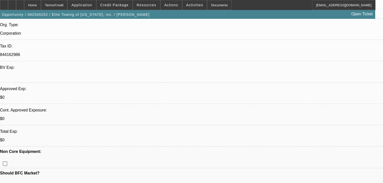
select select "0.1"
select select "4"
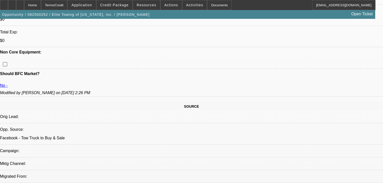
scroll to position [141, 0]
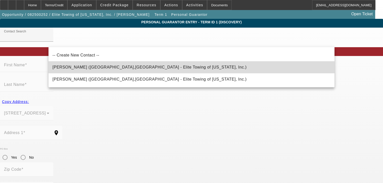
click at [129, 70] on mat-option "[PERSON_NAME] ([GEOGRAPHIC_DATA],[GEOGRAPHIC_DATA] - Elite Towing of [US_STATE]…" at bounding box center [192, 67] width 286 height 12
type input "[PERSON_NAME] ([GEOGRAPHIC_DATA],[GEOGRAPHIC_DATA] - Elite Towing of [US_STATE]…"
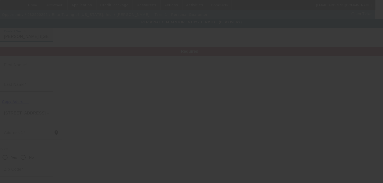
type input "[PERSON_NAME]"
type input "[STREET_ADDRESS]"
radio input "true"
type input "55346"
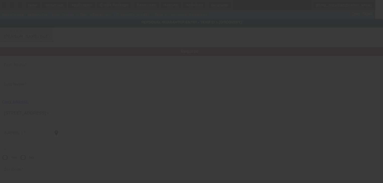
type input "Eden Prairie"
type input "[PHONE_NUMBER]"
type input "50"
type input "468-29-7281"
type input "[PERSON_NAME][EMAIL_ADDRESS][DOMAIN_NAME]"
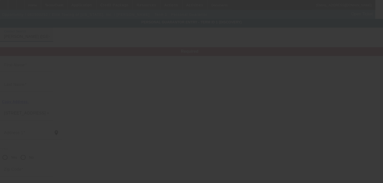
type input "[PHONE_NUMBER]"
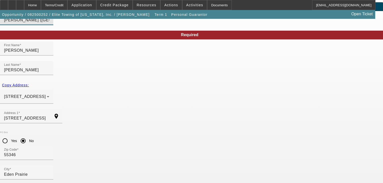
scroll to position [36, 0]
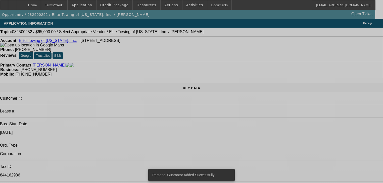
select select "0"
select select "2"
select select "0.1"
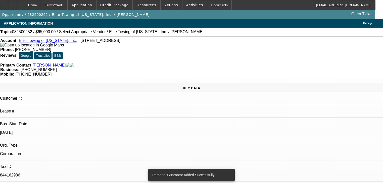
select select "4"
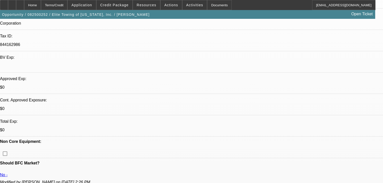
scroll to position [141, 0]
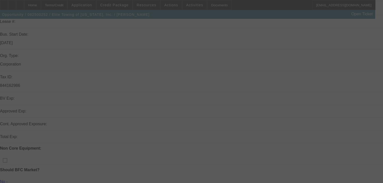
scroll to position [90, 0]
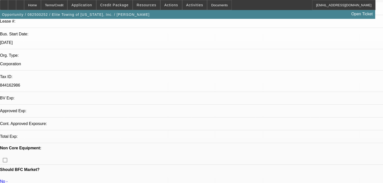
select select "0"
select select "2"
select select "0.1"
select select "4"
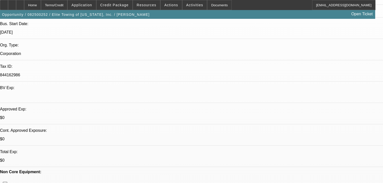
scroll to position [110, 0]
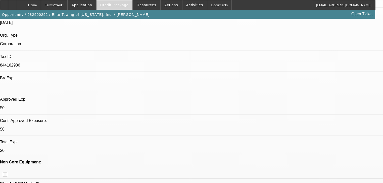
click at [115, 6] on span "Credit Package" at bounding box center [114, 5] width 28 height 4
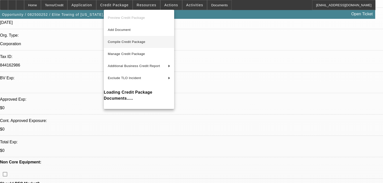
click at [139, 44] on span "Compile Credit Package" at bounding box center [139, 42] width 62 height 6
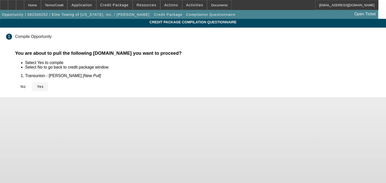
click at [37, 88] on icon at bounding box center [37, 87] width 0 height 4
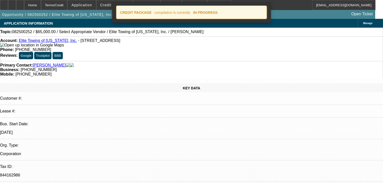
select select "0"
select select "2"
select select "0.1"
select select "4"
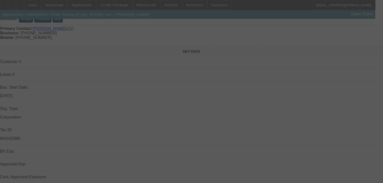
scroll to position [101, 0]
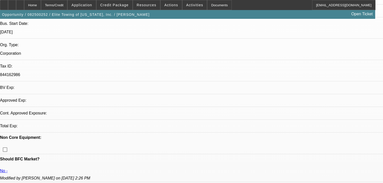
select select "0"
select select "2"
select select "0.1"
select select "4"
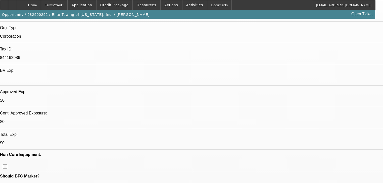
scroll to position [161, 0]
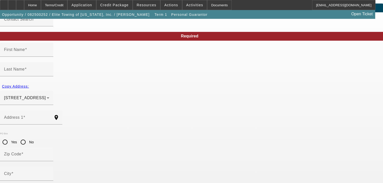
scroll to position [36, 0]
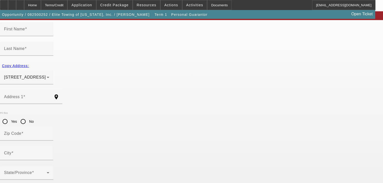
type input "[PERSON_NAME]"
type input "[STREET_ADDRESS]"
radio input "true"
type input "55346"
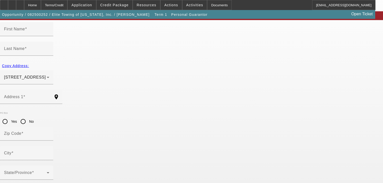
type input "Eden Prairie"
type input "[PHONE_NUMBER]"
type input "50"
type input "468-29-7281"
type input "[PERSON_NAME][EMAIL_ADDRESS][DOMAIN_NAME]"
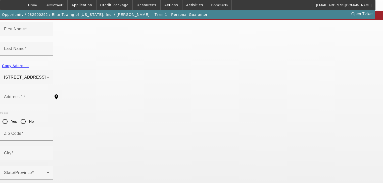
type input "[PHONE_NUMBER]"
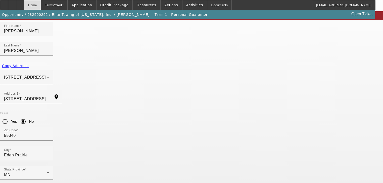
click at [41, 7] on div "Home" at bounding box center [32, 5] width 17 height 10
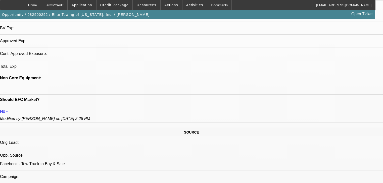
select select "0"
select select "2"
select select "0.1"
select select "4"
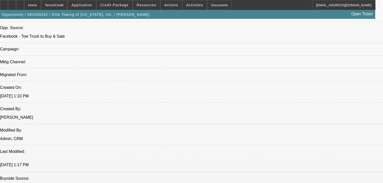
scroll to position [322, 0]
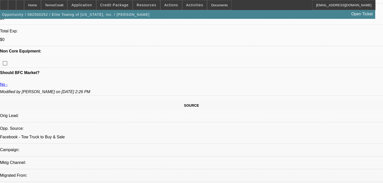
scroll to position [101, 0]
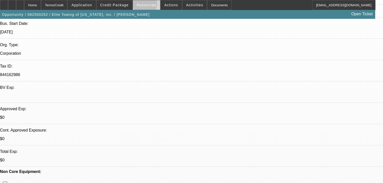
click at [146, 5] on span "Resources" at bounding box center [147, 5] width 20 height 4
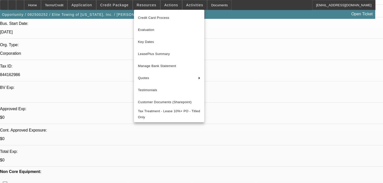
click at [124, 5] on div at bounding box center [191, 91] width 383 height 183
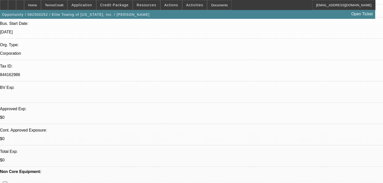
click at [124, 5] on span "Credit Package" at bounding box center [114, 5] width 28 height 4
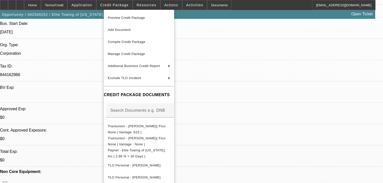
click at [174, 6] on div at bounding box center [191, 91] width 383 height 183
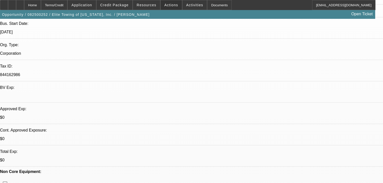
click at [171, 5] on span "Actions" at bounding box center [171, 5] width 14 height 4
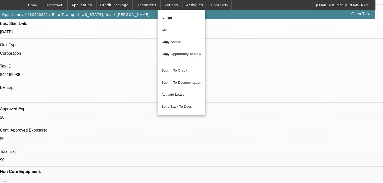
click at [179, 5] on div at bounding box center [191, 91] width 383 height 183
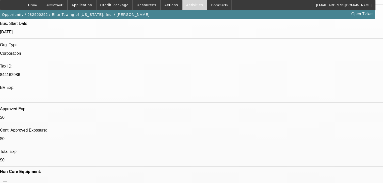
click at [183, 5] on span at bounding box center [195, 5] width 25 height 12
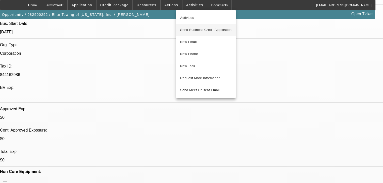
click at [190, 28] on span "Send Business Credit Application" at bounding box center [206, 30] width 52 height 6
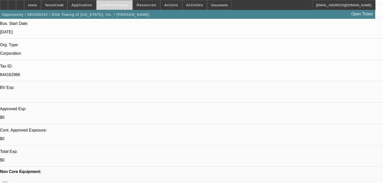
click at [129, 8] on span at bounding box center [115, 5] width 36 height 12
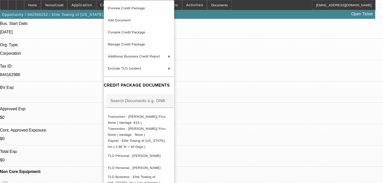
drag, startPoint x: 130, startPoint y: 42, endPoint x: 89, endPoint y: 42, distance: 41.0
click at [89, 42] on div "Preview Credit Package Add Document Compile Credit Package Manage Credit Packag…" at bounding box center [191, 91] width 383 height 183
click at [94, 8] on div at bounding box center [191, 91] width 383 height 183
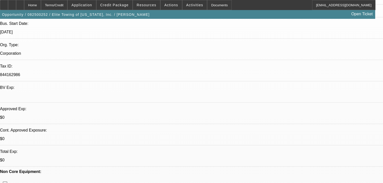
click at [94, 7] on span at bounding box center [82, 5] width 28 height 12
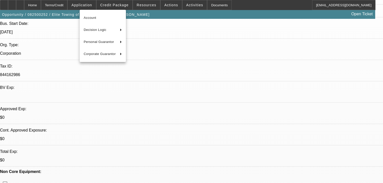
click at [119, 7] on div at bounding box center [191, 91] width 383 height 183
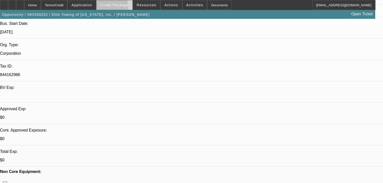
click at [119, 7] on span "Credit Package" at bounding box center [114, 5] width 28 height 4
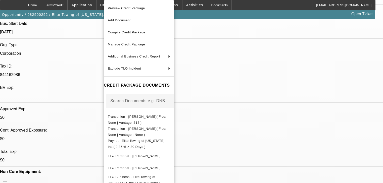
click at [86, 32] on div at bounding box center [191, 91] width 383 height 183
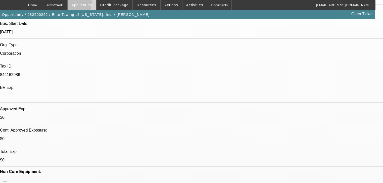
click at [83, 4] on span "Application" at bounding box center [81, 5] width 21 height 4
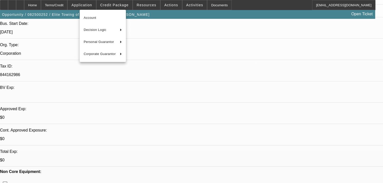
click at [112, 4] on div at bounding box center [191, 91] width 383 height 183
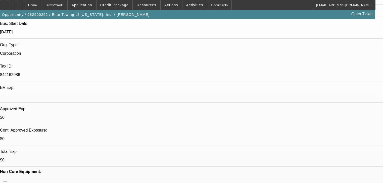
click at [112, 4] on span "Credit Package" at bounding box center [114, 5] width 28 height 4
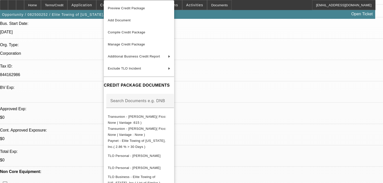
click at [97, 6] on div at bounding box center [191, 91] width 383 height 183
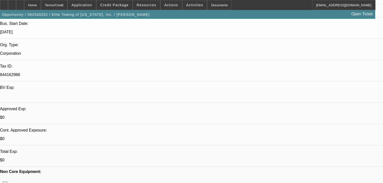
click at [92, 6] on span "Application" at bounding box center [81, 5] width 21 height 4
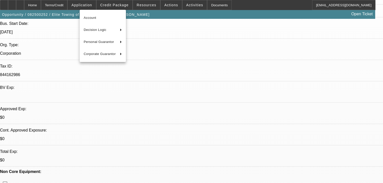
click at [128, 3] on div at bounding box center [191, 91] width 383 height 183
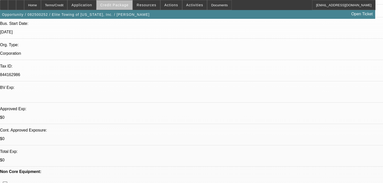
click at [128, 3] on span at bounding box center [115, 5] width 36 height 12
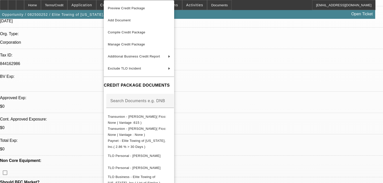
scroll to position [121, 0]
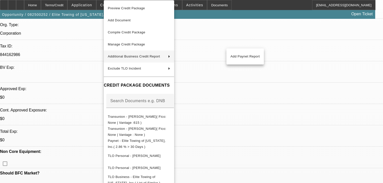
click at [84, 50] on div at bounding box center [191, 91] width 383 height 183
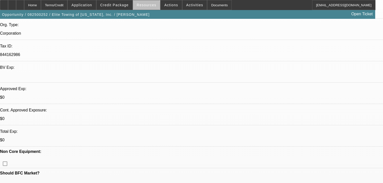
click at [147, 7] on span at bounding box center [146, 5] width 27 height 12
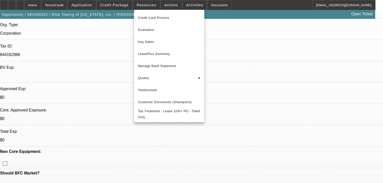
click at [172, 4] on div at bounding box center [191, 91] width 383 height 183
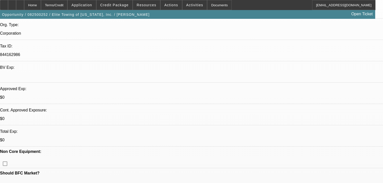
click at [172, 4] on span at bounding box center [171, 5] width 21 height 12
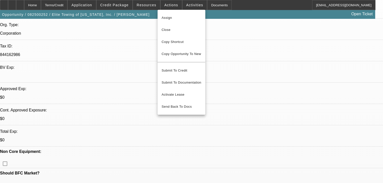
click at [179, 5] on div at bounding box center [191, 91] width 383 height 183
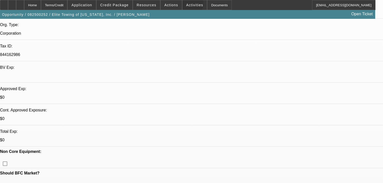
click at [183, 5] on span at bounding box center [195, 5] width 25 height 12
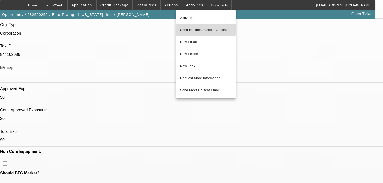
click at [186, 29] on span "Send Business Credit Application" at bounding box center [206, 30] width 52 height 6
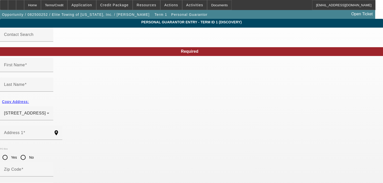
type input "[PERSON_NAME]"
type input "[STREET_ADDRESS]"
radio input "true"
type input "55346"
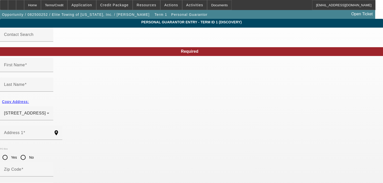
type input "Eden Prairie"
type input "[PHONE_NUMBER]"
type input "50"
type input "468-29-7281"
type input "[PERSON_NAME][EMAIL_ADDRESS][DOMAIN_NAME]"
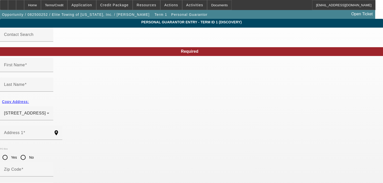
type input "[PHONE_NUMBER]"
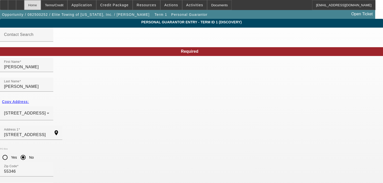
click at [41, 5] on div "Home" at bounding box center [32, 5] width 17 height 10
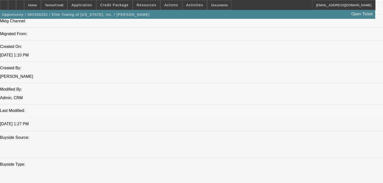
select select "0"
select select "2"
select select "0.1"
select select "4"
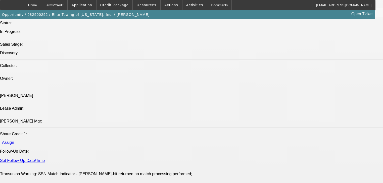
scroll to position [714, 0]
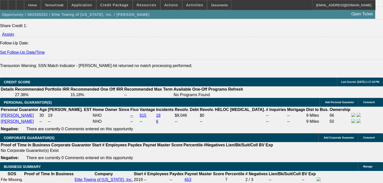
radio input "false"
radio input "true"
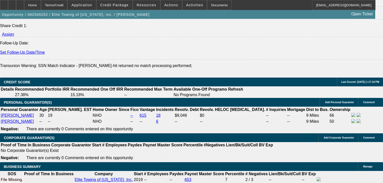
paste textarea "[PERSON_NAME][EMAIL_ADDRESS][DOMAIN_NAME] [PERSON_NAME] [EMAIL_ADDRESS][DOMAIN_…"
type textarea "66% [PERSON_NAME] 33% [PERSON_NAME], 2005 20 ton international about 200k miles…"
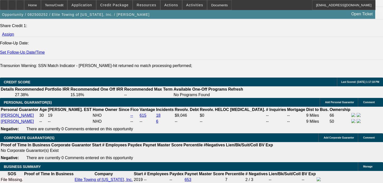
radio input "true"
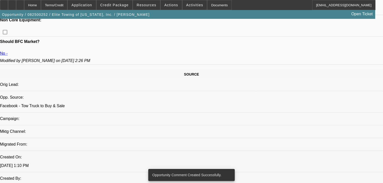
scroll to position [251, 0]
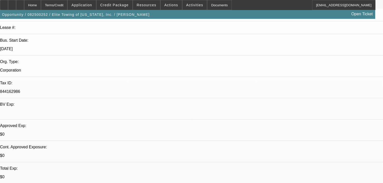
scroll to position [50, 0]
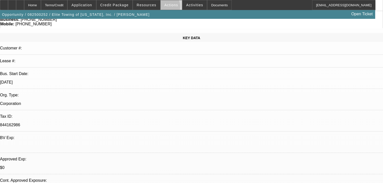
click at [162, 8] on span at bounding box center [171, 5] width 21 height 12
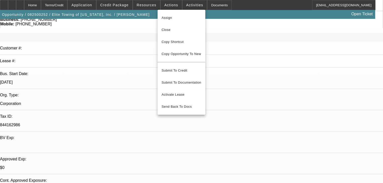
click at [149, 6] on div at bounding box center [191, 91] width 383 height 183
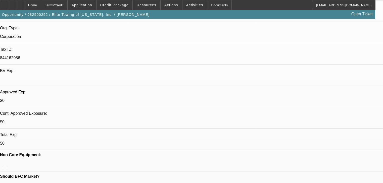
scroll to position [131, 0]
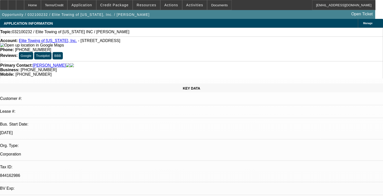
select select "0"
select select "2"
select select "0"
click at [114, 8] on span at bounding box center [115, 5] width 36 height 12
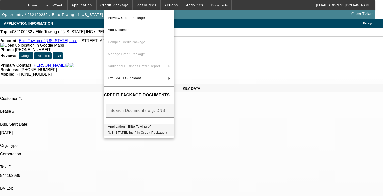
click at [154, 127] on span "Application - Elite Towing of Minnesota, Inc.( In Credit Package )" at bounding box center [137, 129] width 59 height 10
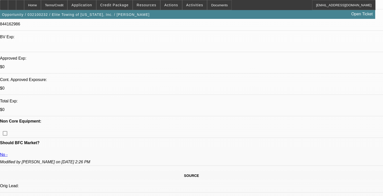
scroll to position [161, 0]
